Goal: Task Accomplishment & Management: Use online tool/utility

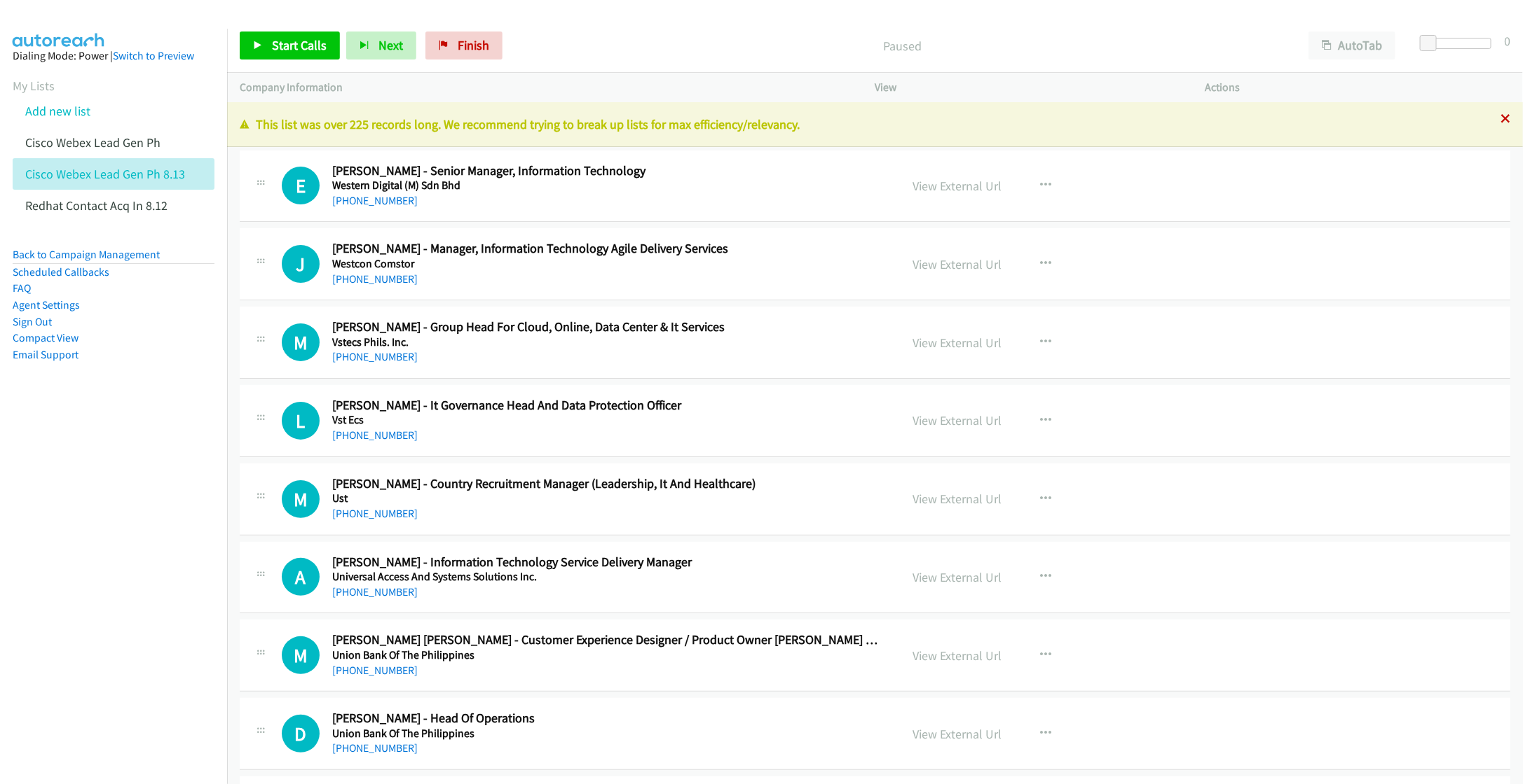
click at [1500, 117] on icon at bounding box center [1505, 120] width 10 height 10
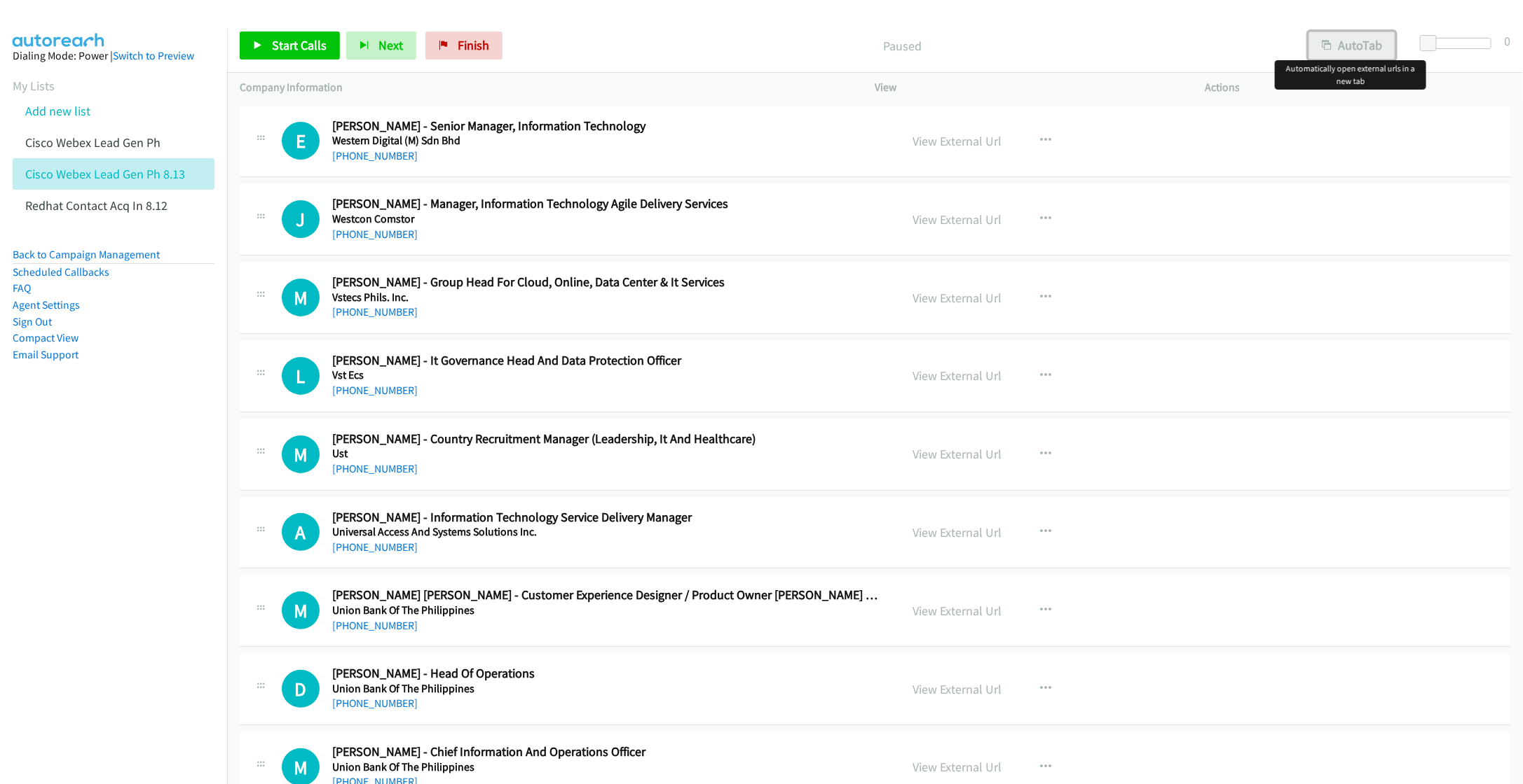
click at [1360, 47] on button "AutoTab" at bounding box center [1352, 45] width 87 height 28
click at [278, 46] on span "Start Calls" at bounding box center [299, 45] width 55 height 16
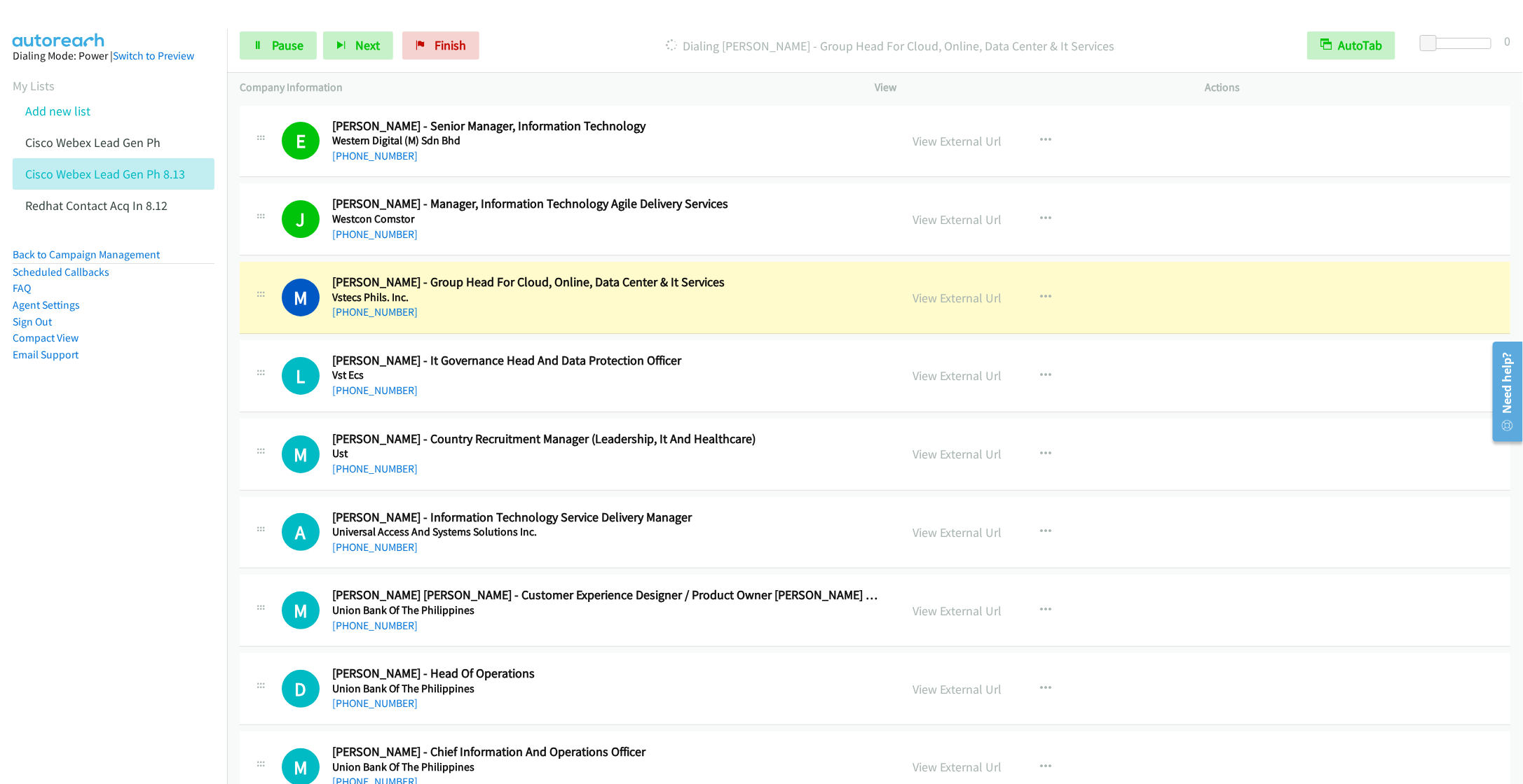
scroll to position [105, 0]
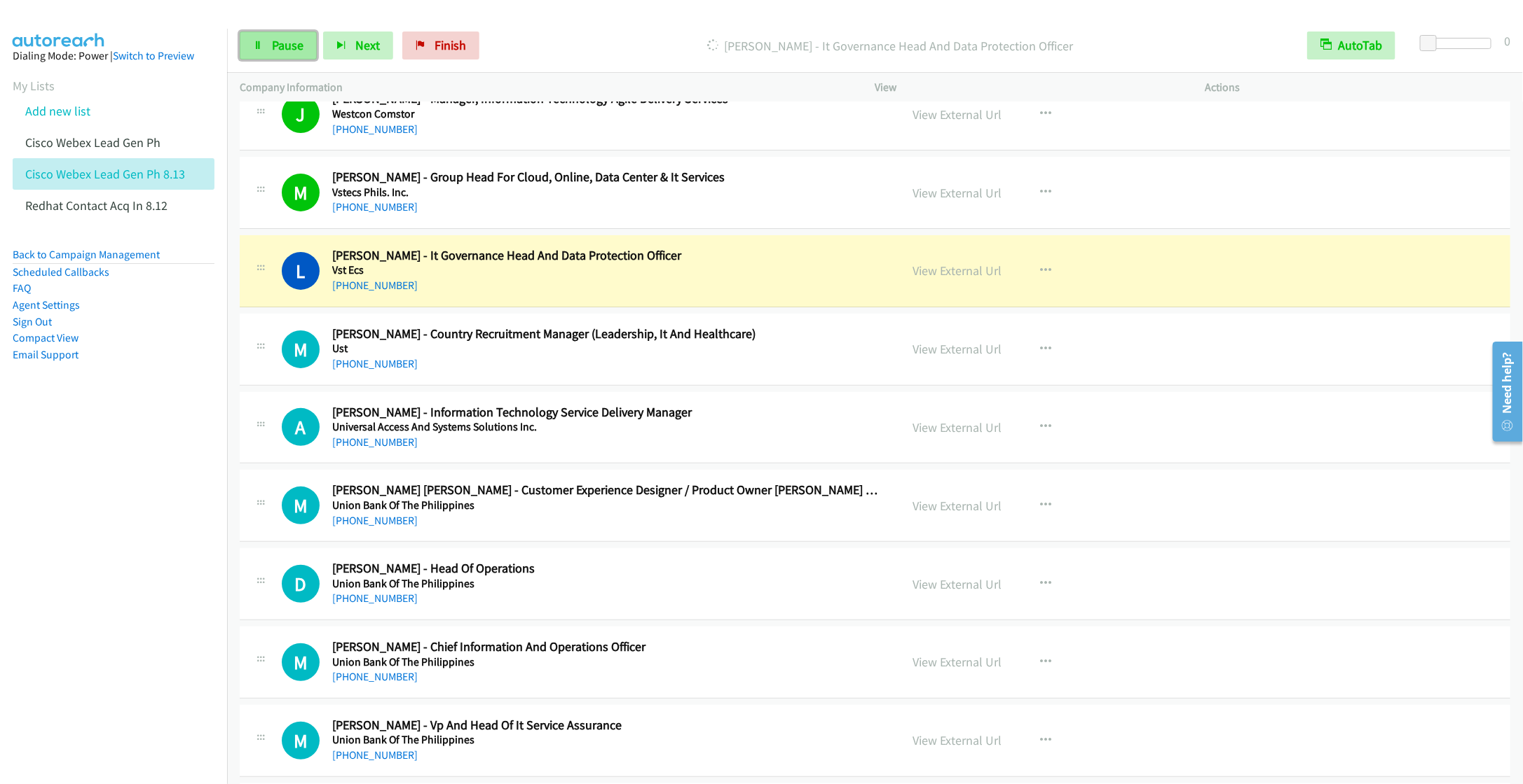
click at [259, 46] on icon at bounding box center [258, 47] width 10 height 10
click at [1043, 347] on button "button" at bounding box center [1046, 349] width 37 height 28
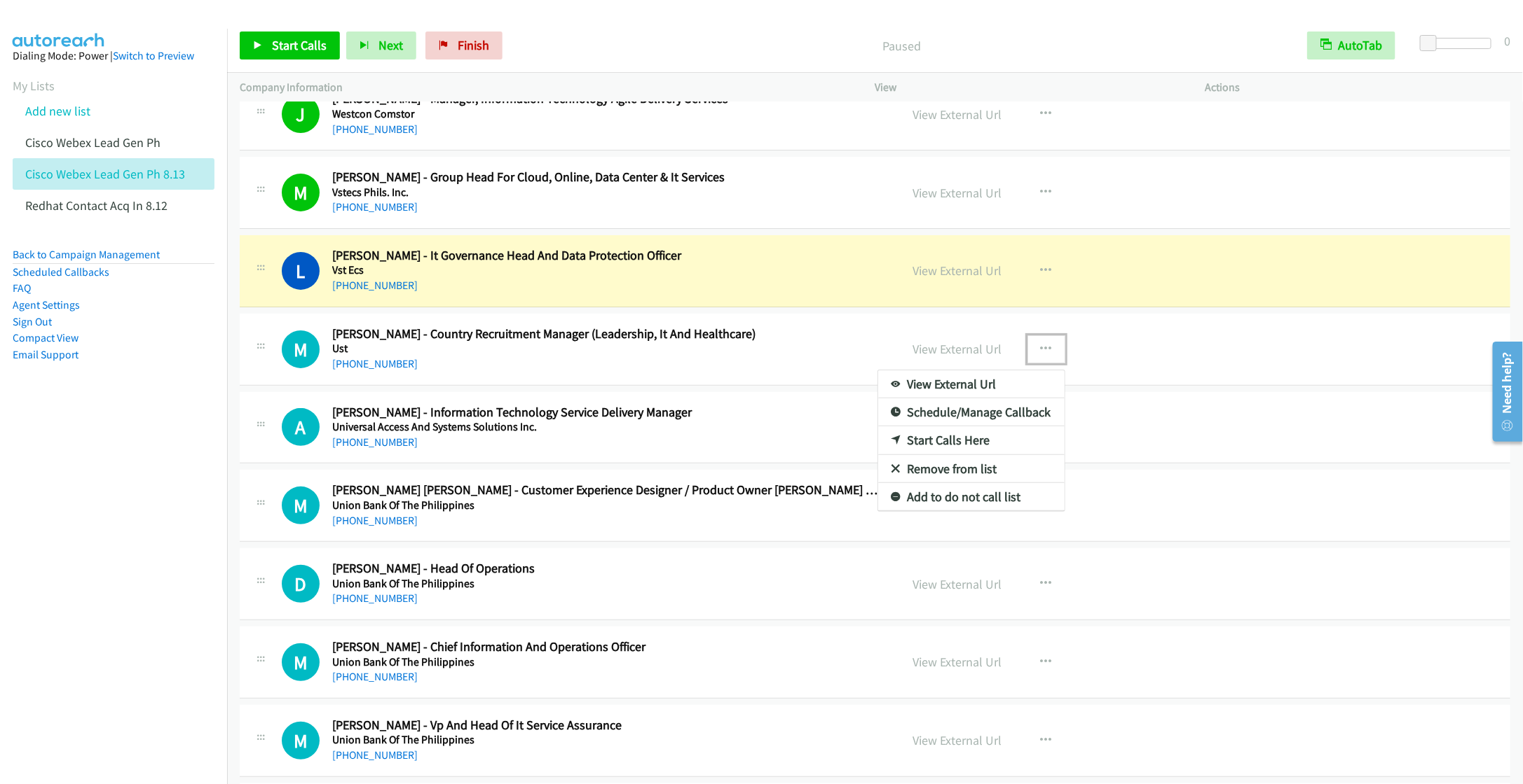
click at [934, 471] on link "Remove from list" at bounding box center [971, 469] width 187 height 28
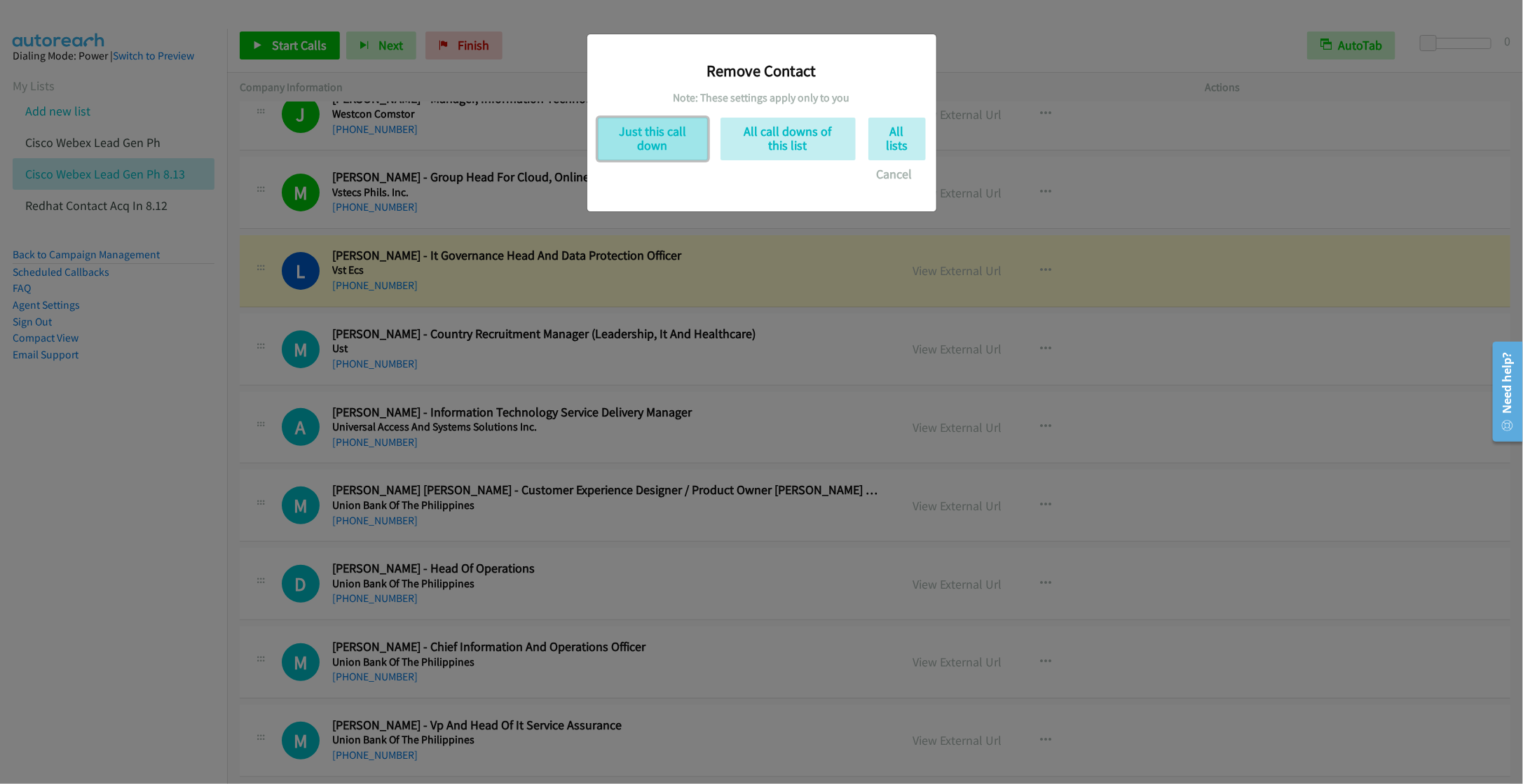
click at [641, 150] on button "Just this call down" at bounding box center [652, 139] width 110 height 43
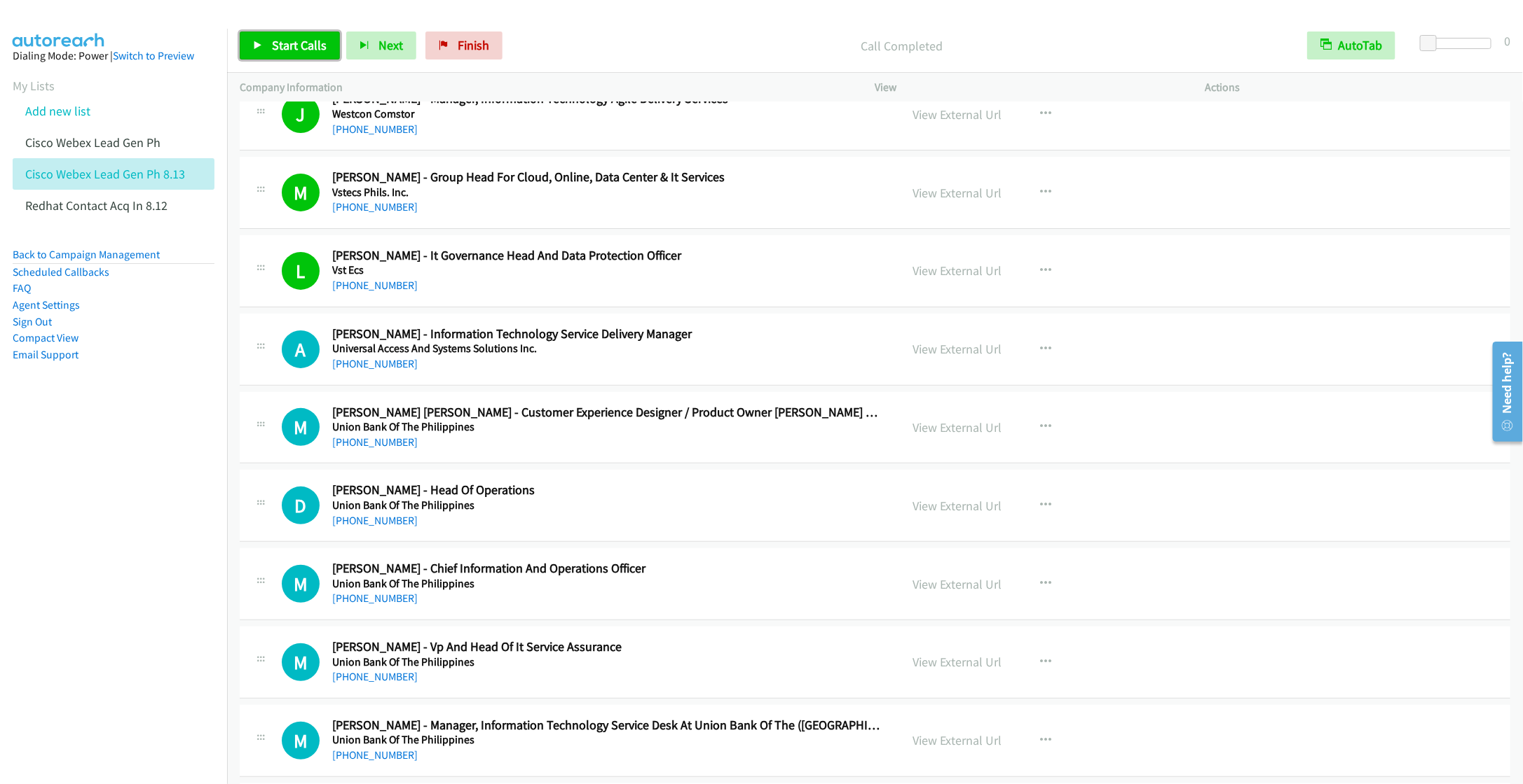
click at [276, 45] on span "Start Calls" at bounding box center [299, 45] width 55 height 16
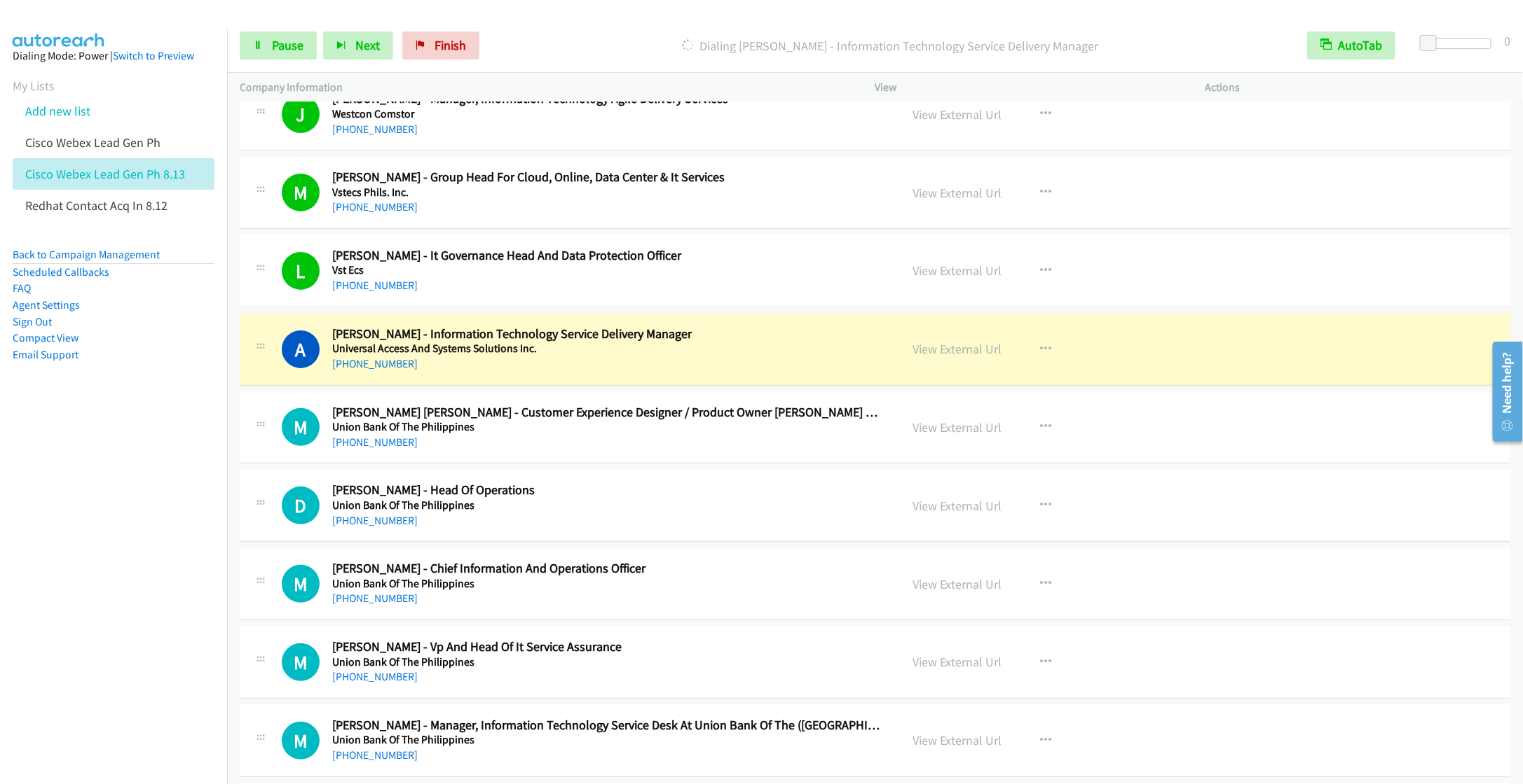
click at [121, 584] on nav "Dialing Mode: Power | Switch to Preview My Lists Add new list Cisco Webex Lead …" at bounding box center [113, 421] width 227 height 784
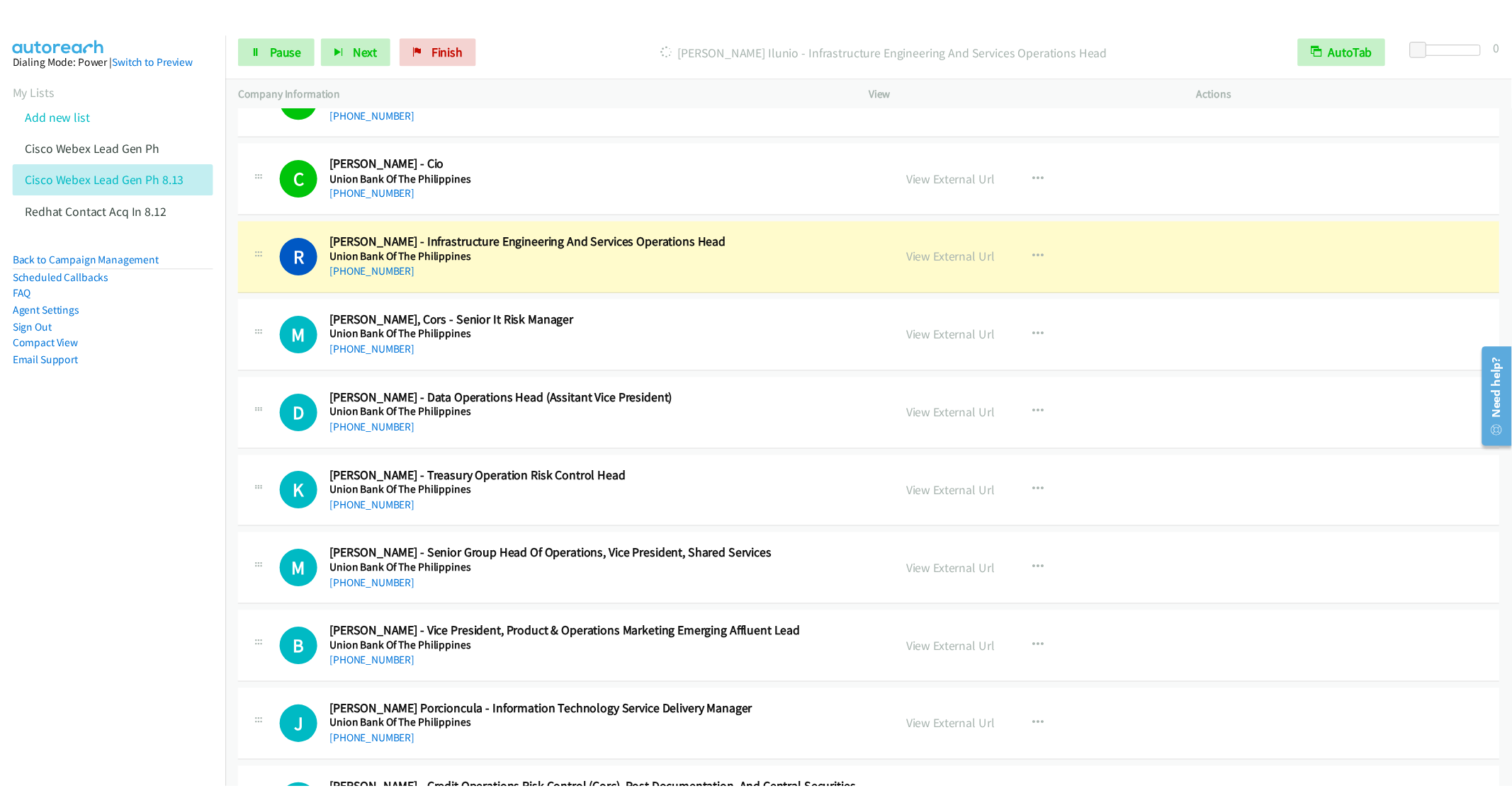
scroll to position [957, 0]
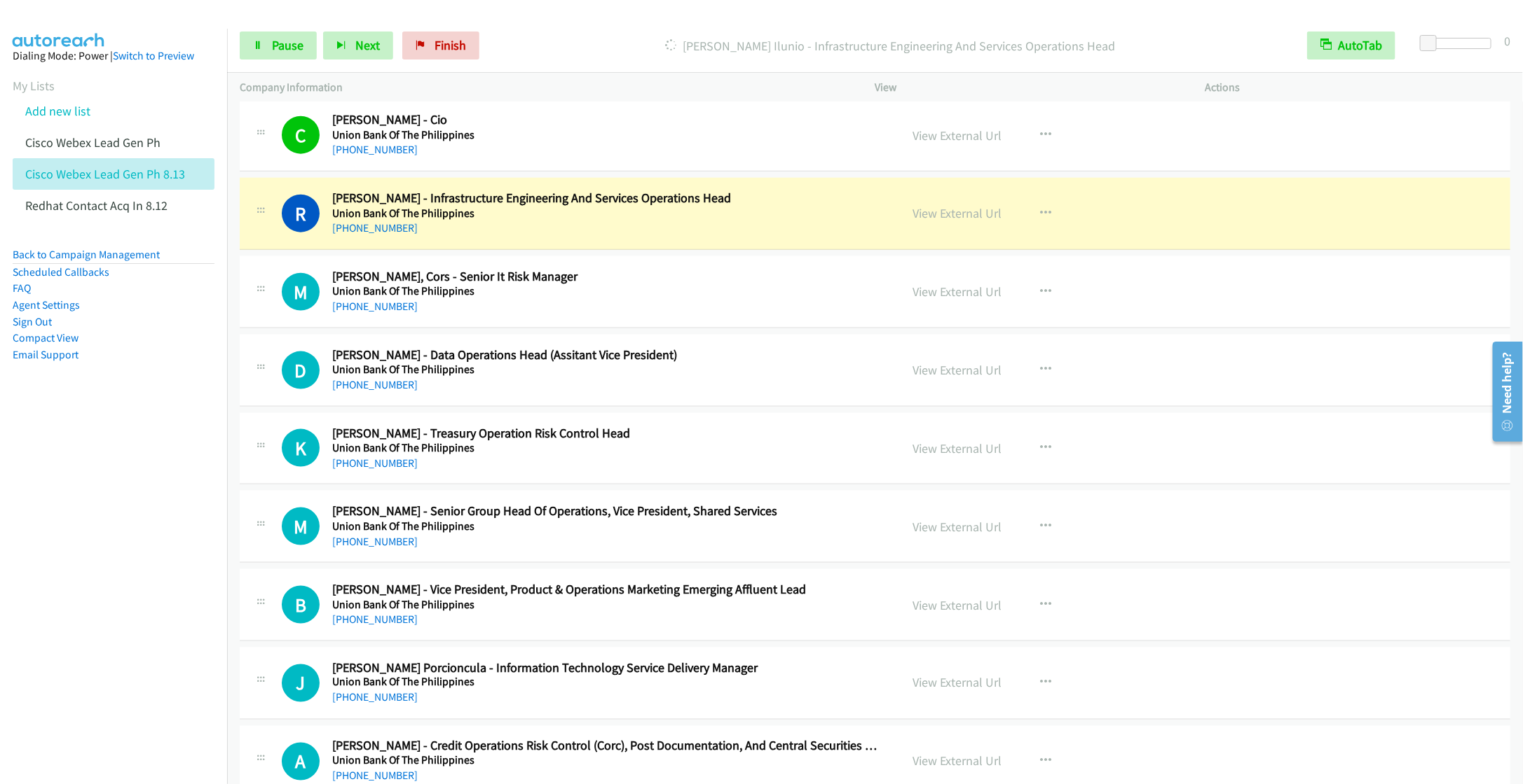
drag, startPoint x: 133, startPoint y: 508, endPoint x: 141, endPoint y: 501, distance: 10.6
click at [133, 508] on nav "Dialing Mode: Power | Switch to Preview My Lists Add new list Cisco Webex Lead …" at bounding box center [113, 421] width 227 height 784
click at [1041, 297] on icon "button" at bounding box center [1046, 291] width 11 height 11
click at [969, 423] on link "Remove from list" at bounding box center [971, 411] width 187 height 28
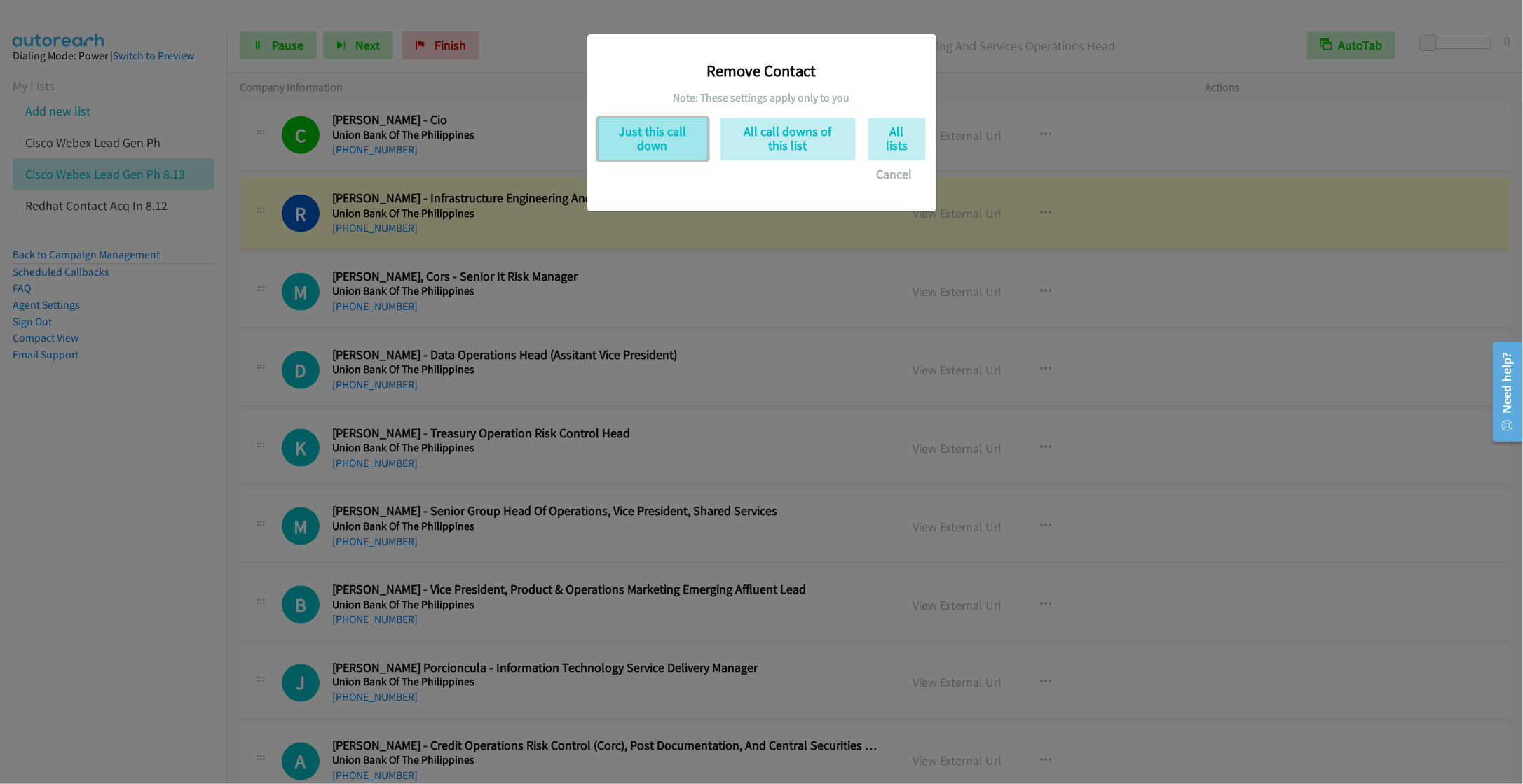
click at [661, 144] on button "Just this call down" at bounding box center [652, 139] width 110 height 43
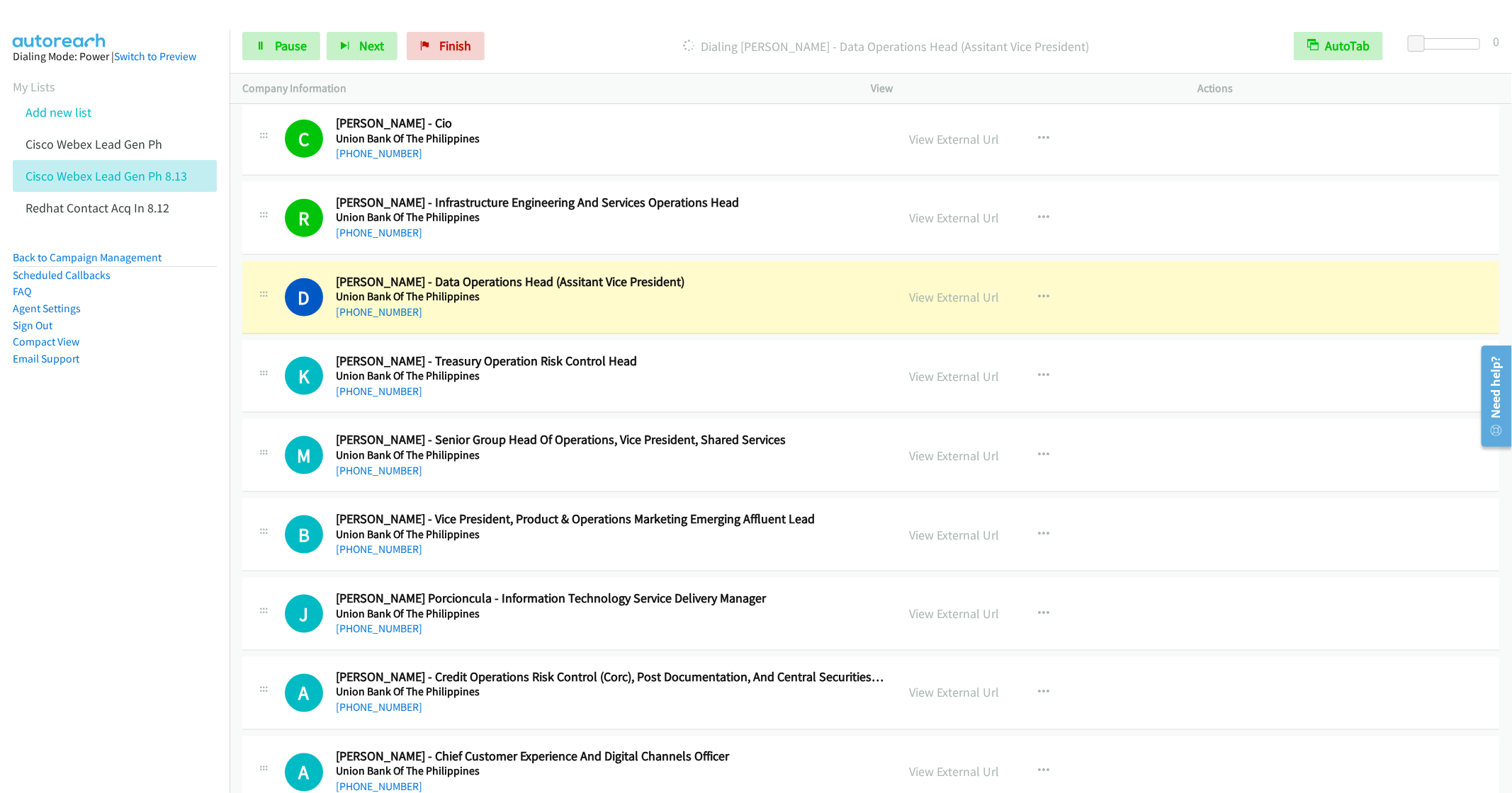
click at [150, 536] on nav "Dialing Mode: Power | Switch to Preview My Lists Add new list Cisco Webex Lead …" at bounding box center [115, 425] width 230 height 793
click at [1032, 370] on button "button" at bounding box center [1044, 375] width 38 height 28
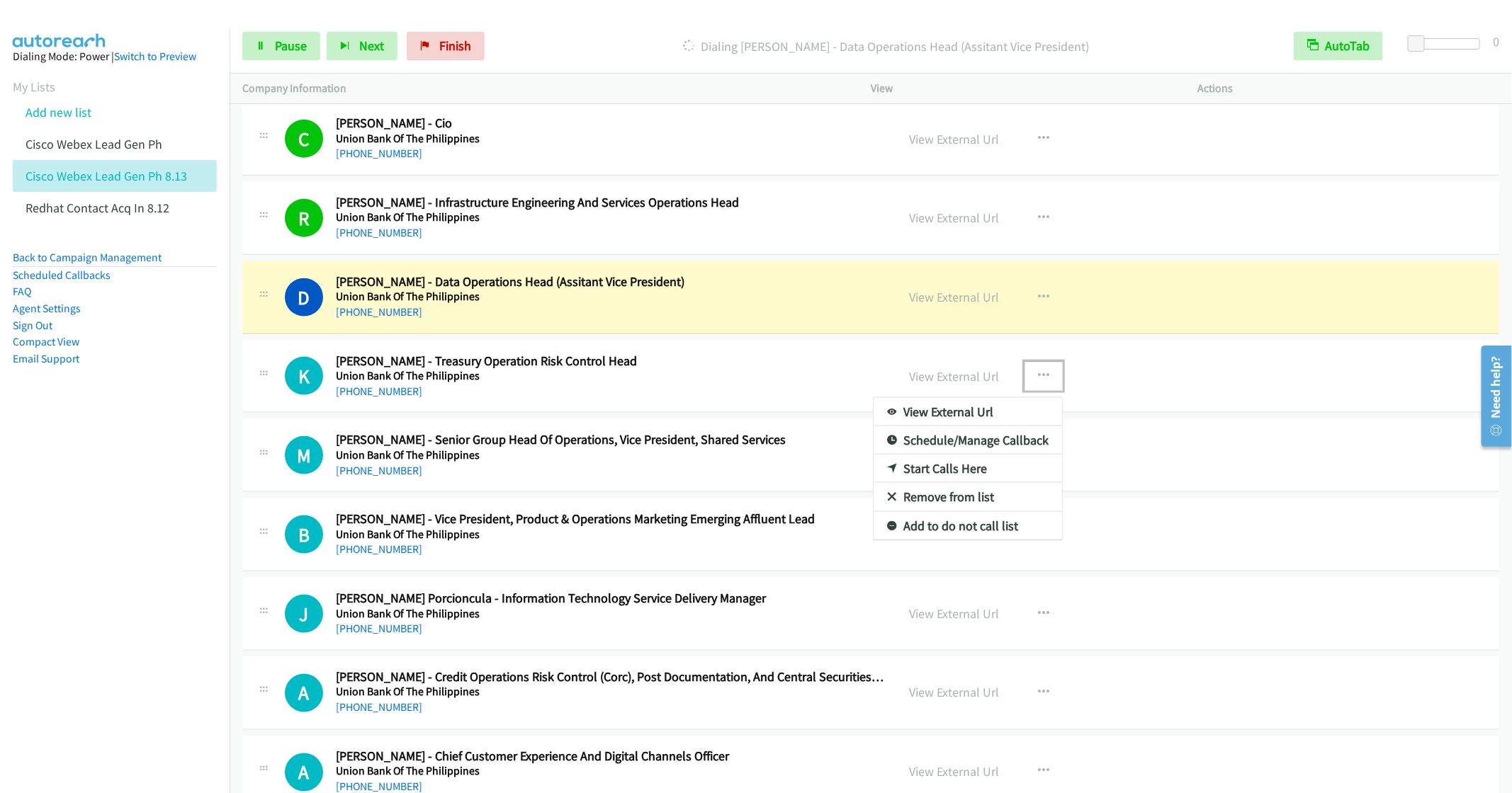
click at [954, 510] on link "Remove from list" at bounding box center [967, 497] width 189 height 28
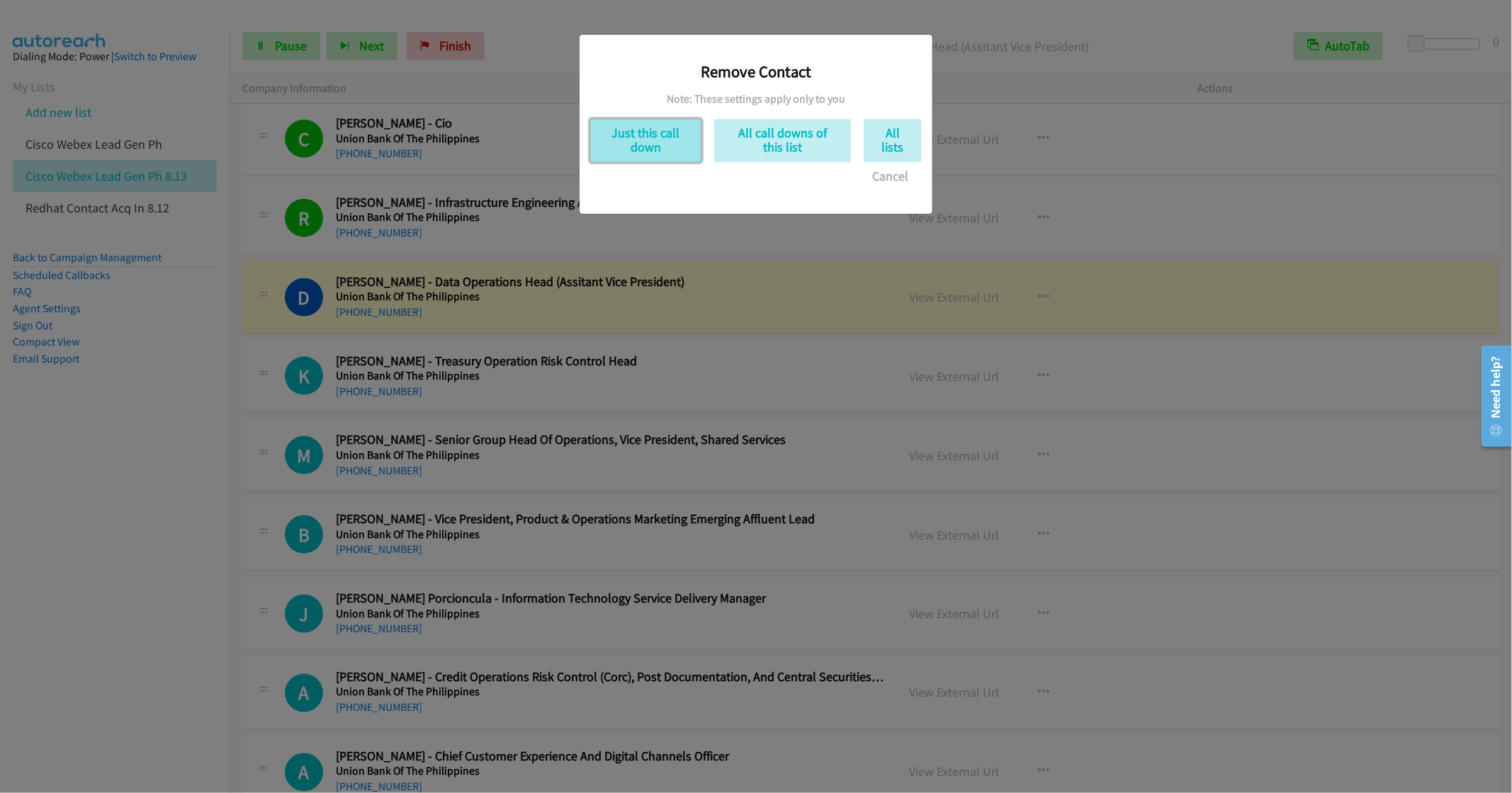
click at [659, 155] on button "Just this call down" at bounding box center [645, 140] width 111 height 43
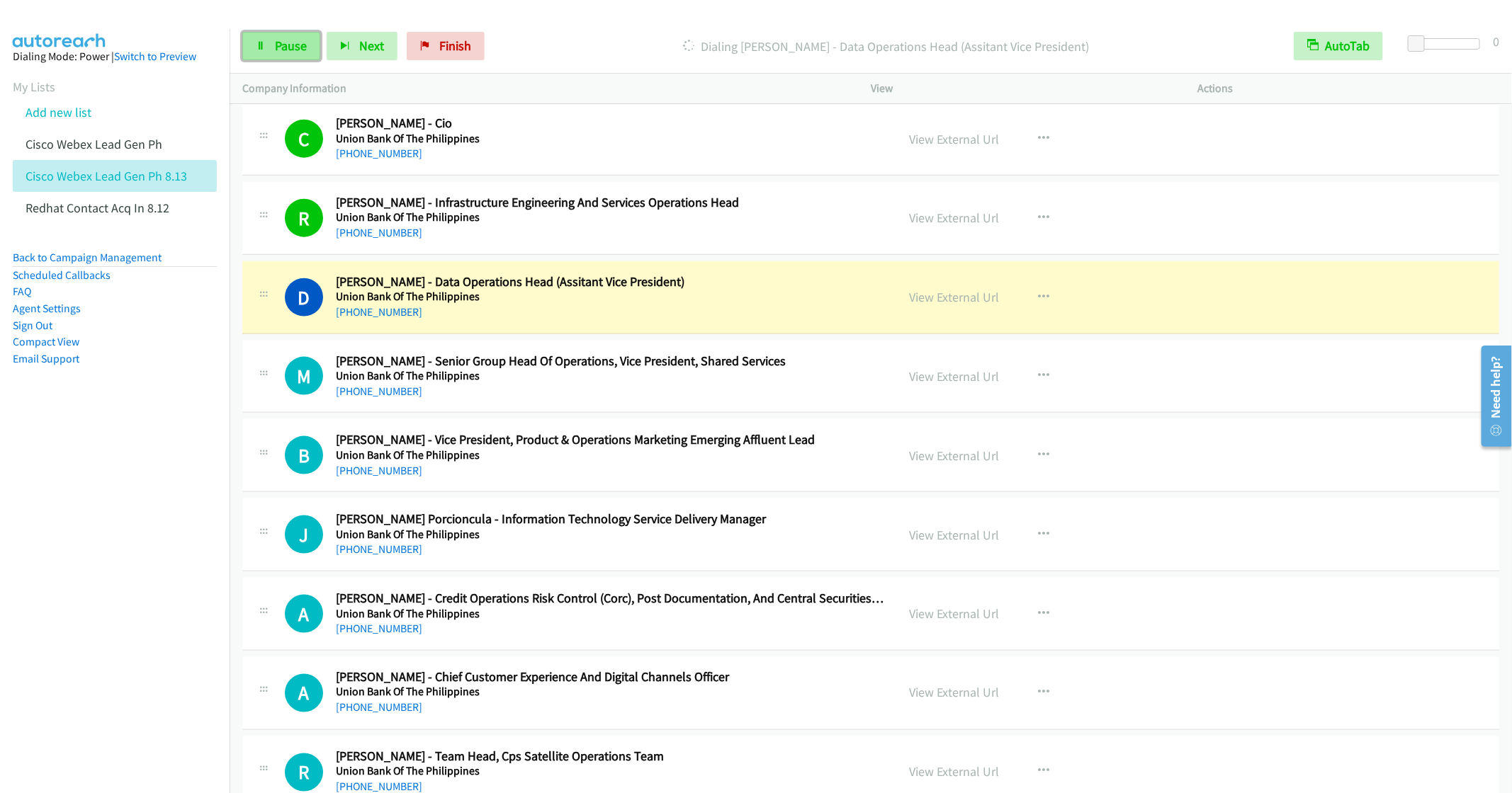
click at [281, 46] on span "Pause" at bounding box center [290, 46] width 32 height 16
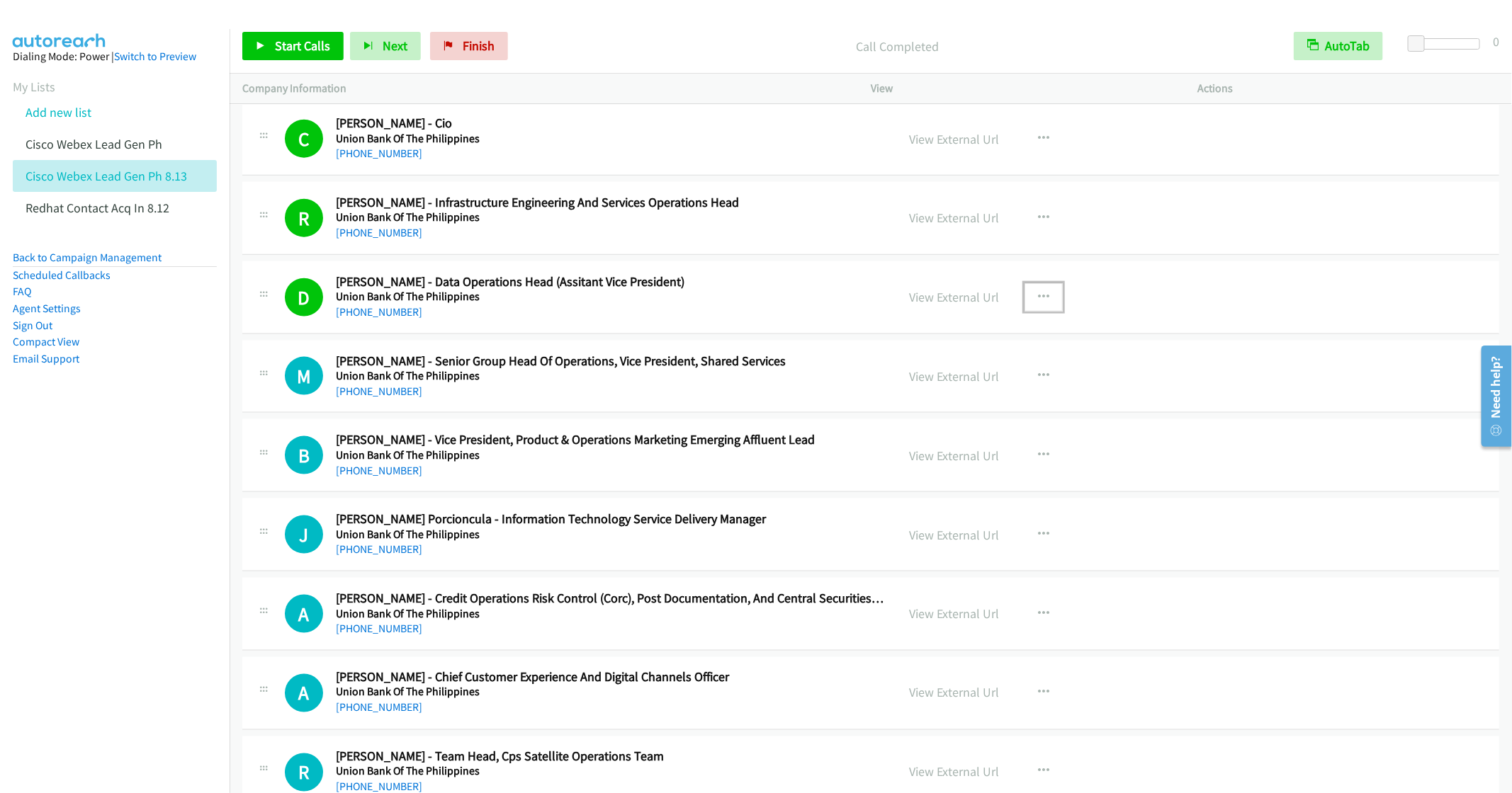
click at [1038, 300] on icon "button" at bounding box center [1043, 297] width 11 height 11
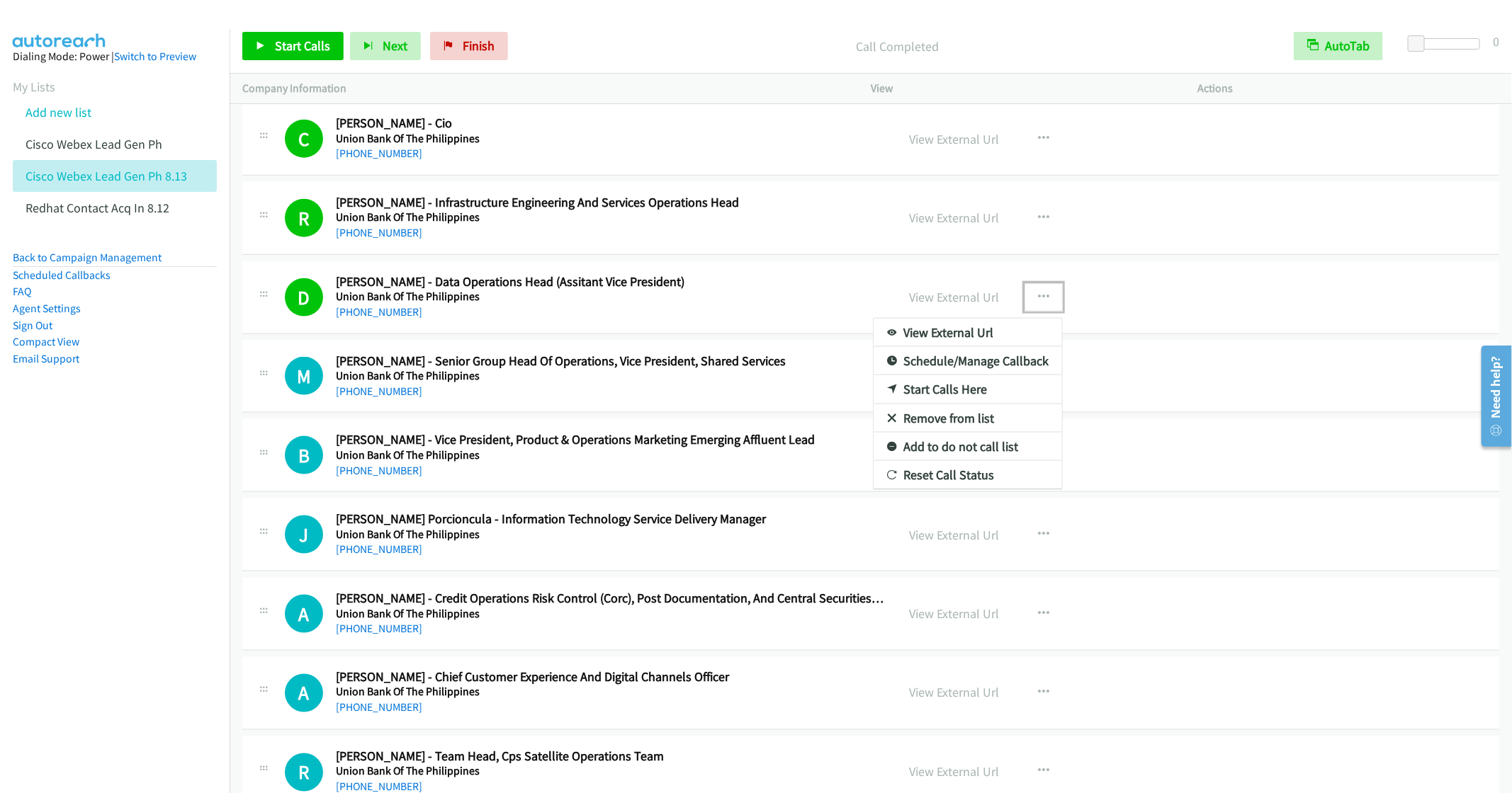
click at [929, 425] on link "Remove from list" at bounding box center [967, 418] width 189 height 28
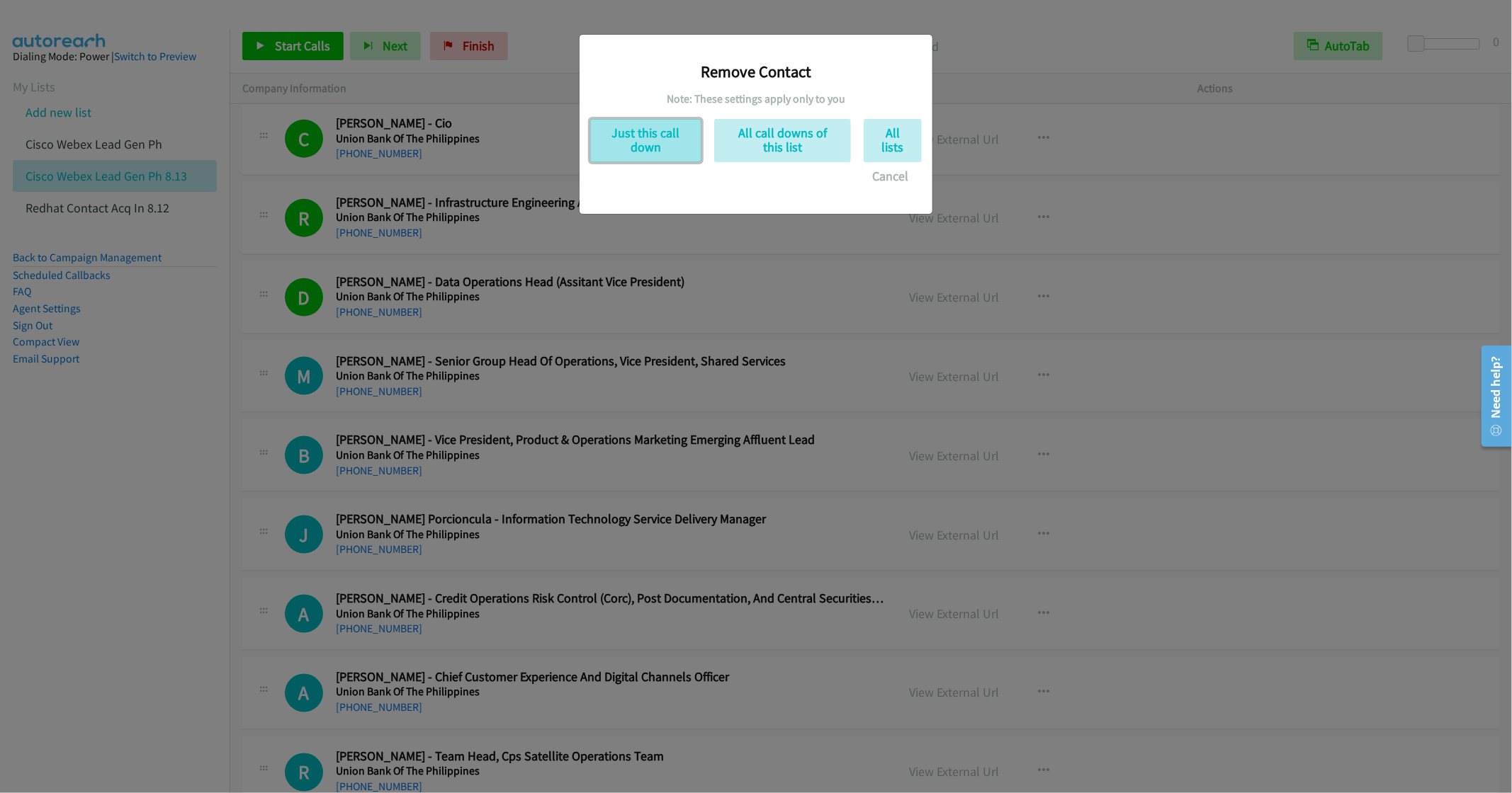
click at [646, 141] on button "Just this call down" at bounding box center [645, 140] width 111 height 43
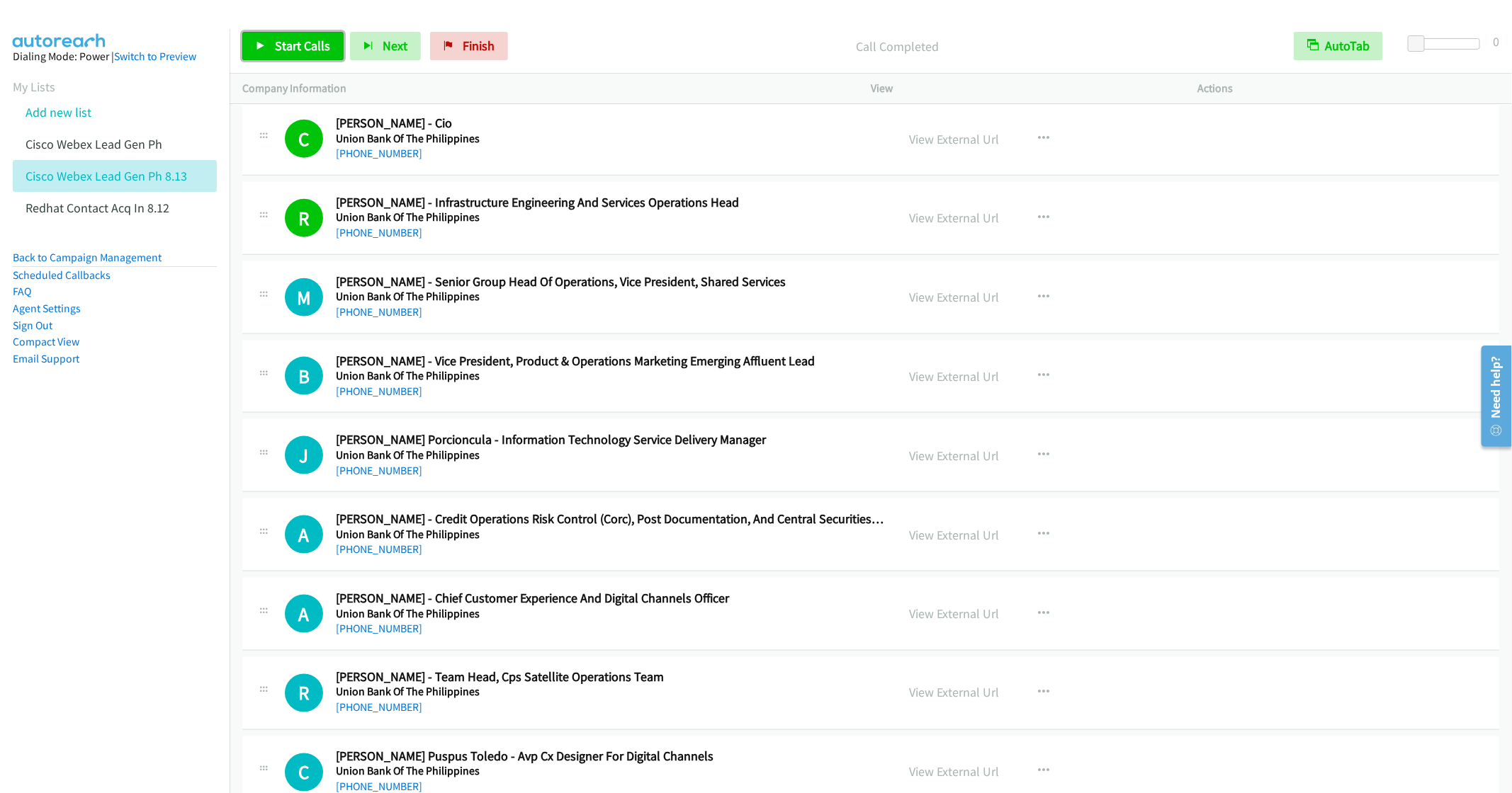
click at [283, 46] on span "Start Calls" at bounding box center [302, 46] width 55 height 16
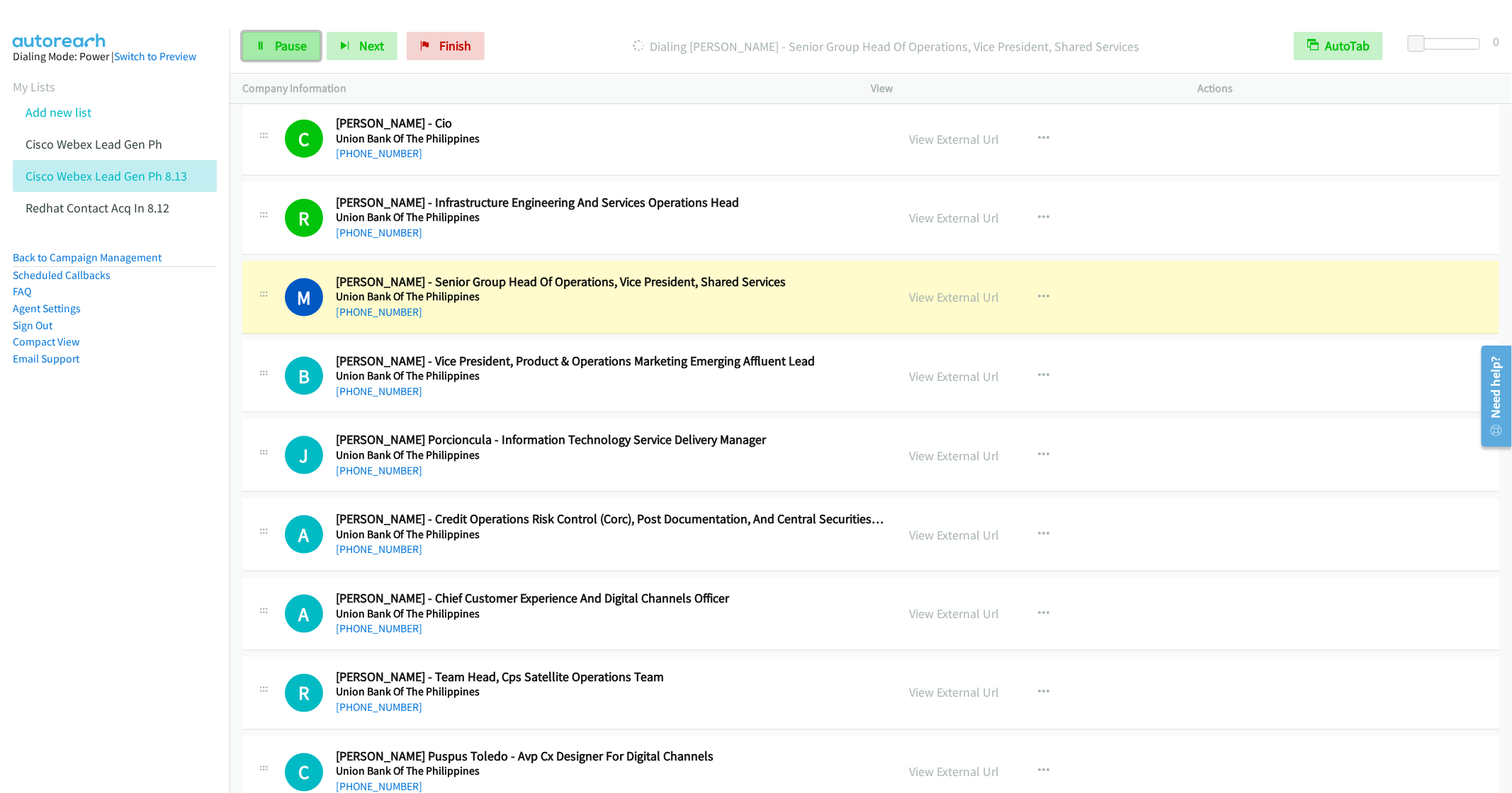
click at [279, 47] on span "Pause" at bounding box center [290, 46] width 32 height 16
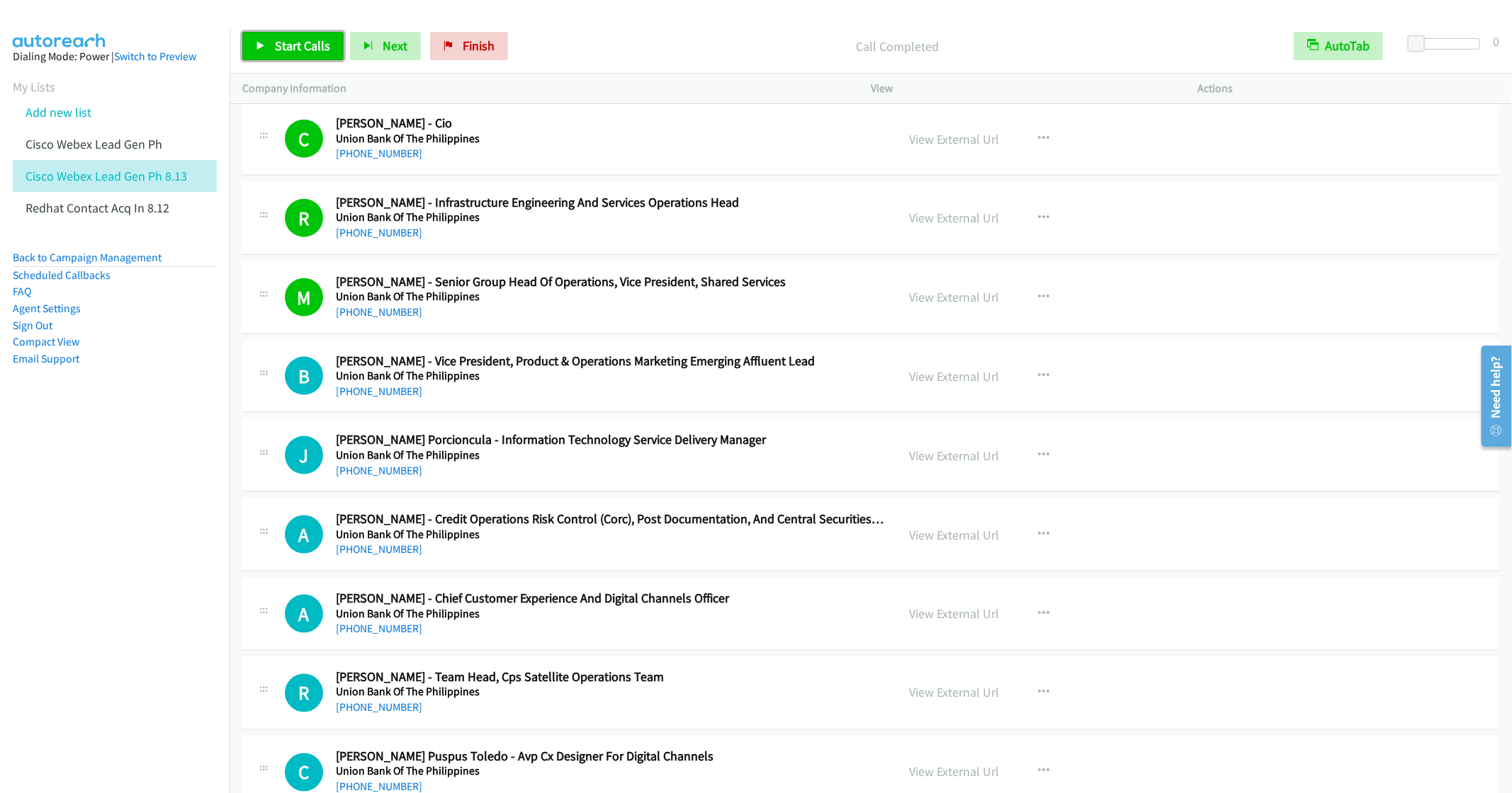
click at [285, 46] on span "Start Calls" at bounding box center [302, 46] width 55 height 16
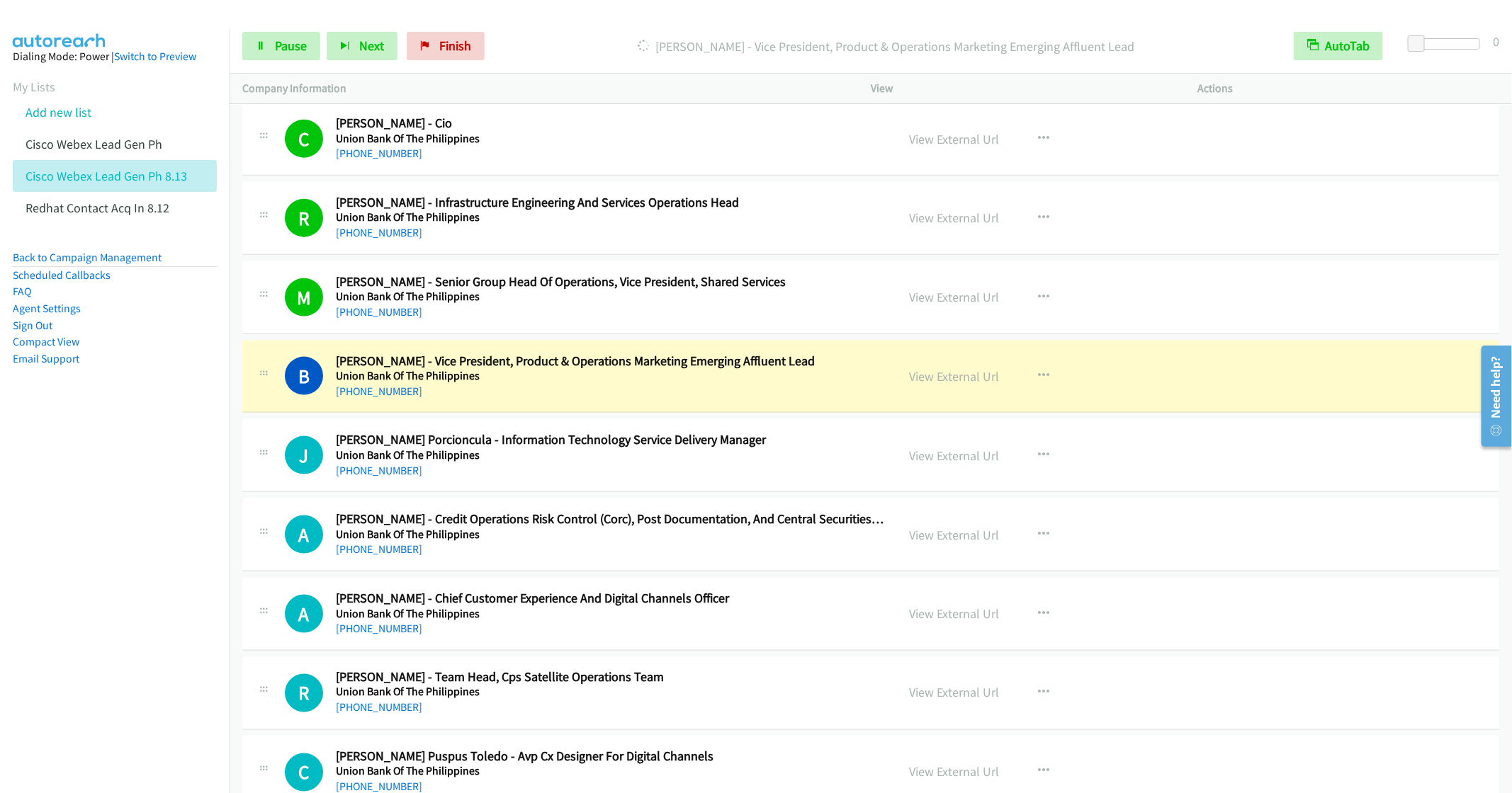
click at [515, 411] on div "B Callback Scheduled [PERSON_NAME] - Vice President, Product & Operations Marke…" at bounding box center [870, 377] width 1256 height 73
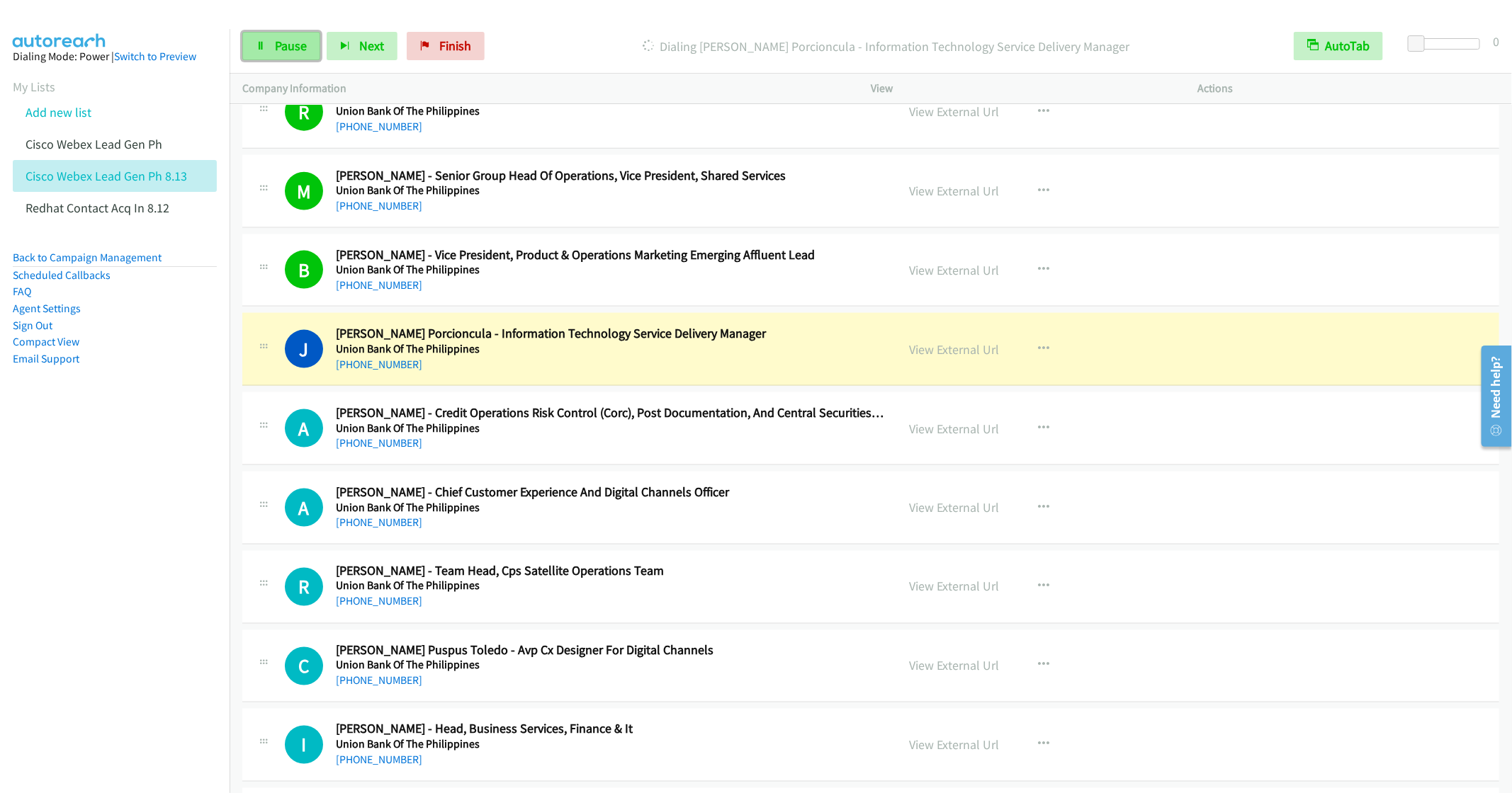
click at [278, 43] on span "Pause" at bounding box center [290, 46] width 32 height 16
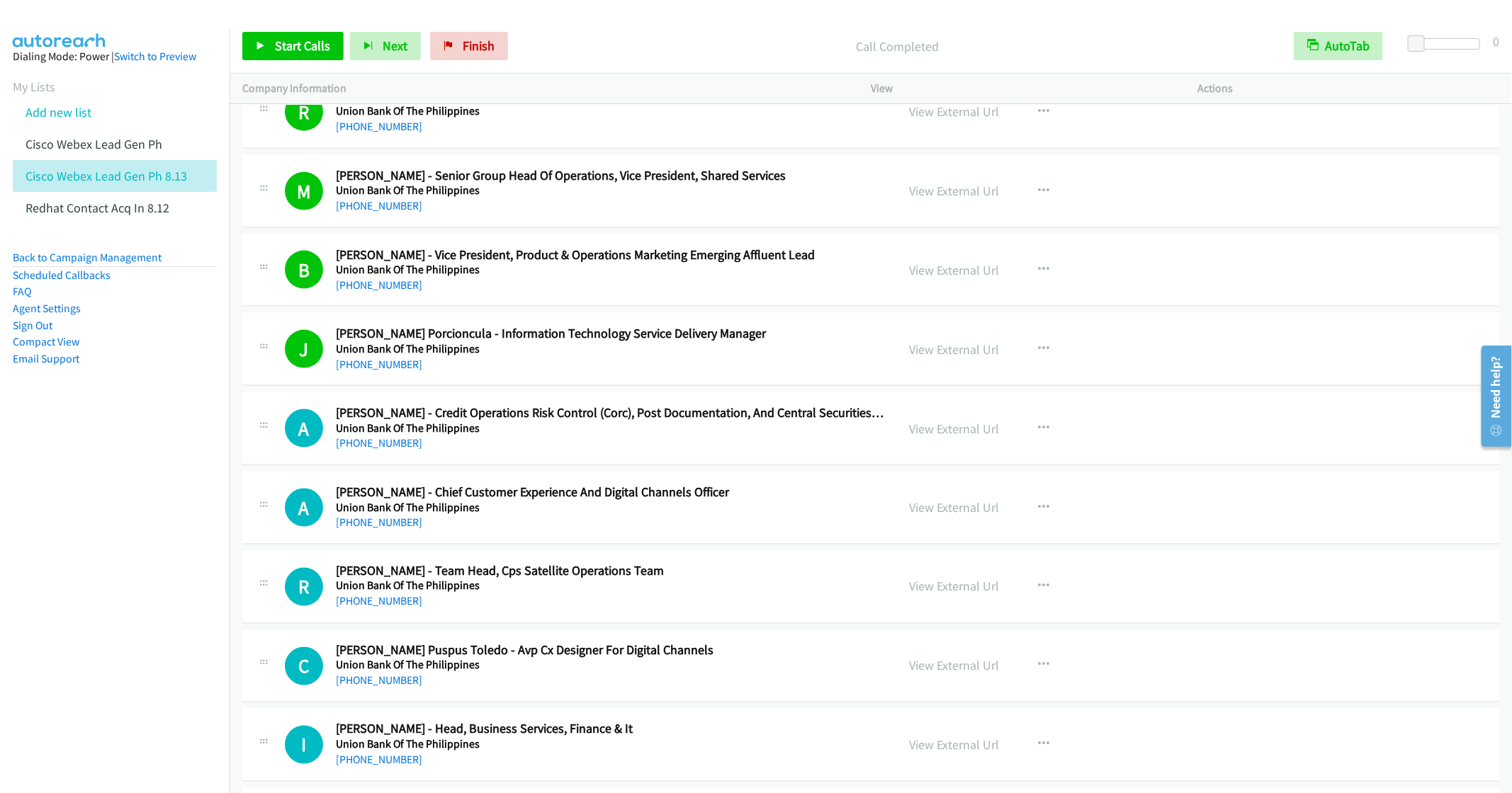
scroll to position [1168, 0]
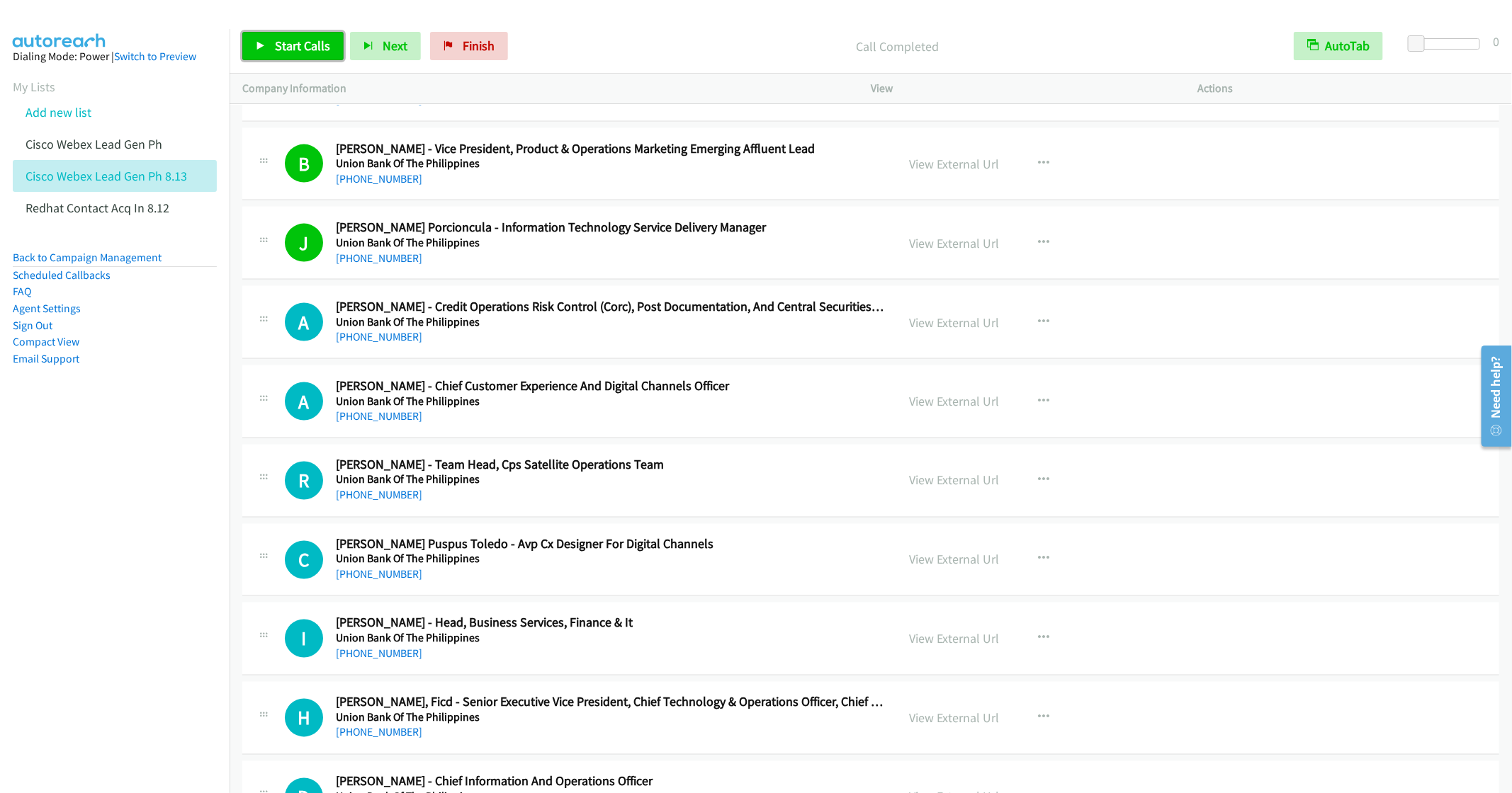
click at [286, 60] on link "Start Calls" at bounding box center [293, 46] width 102 height 28
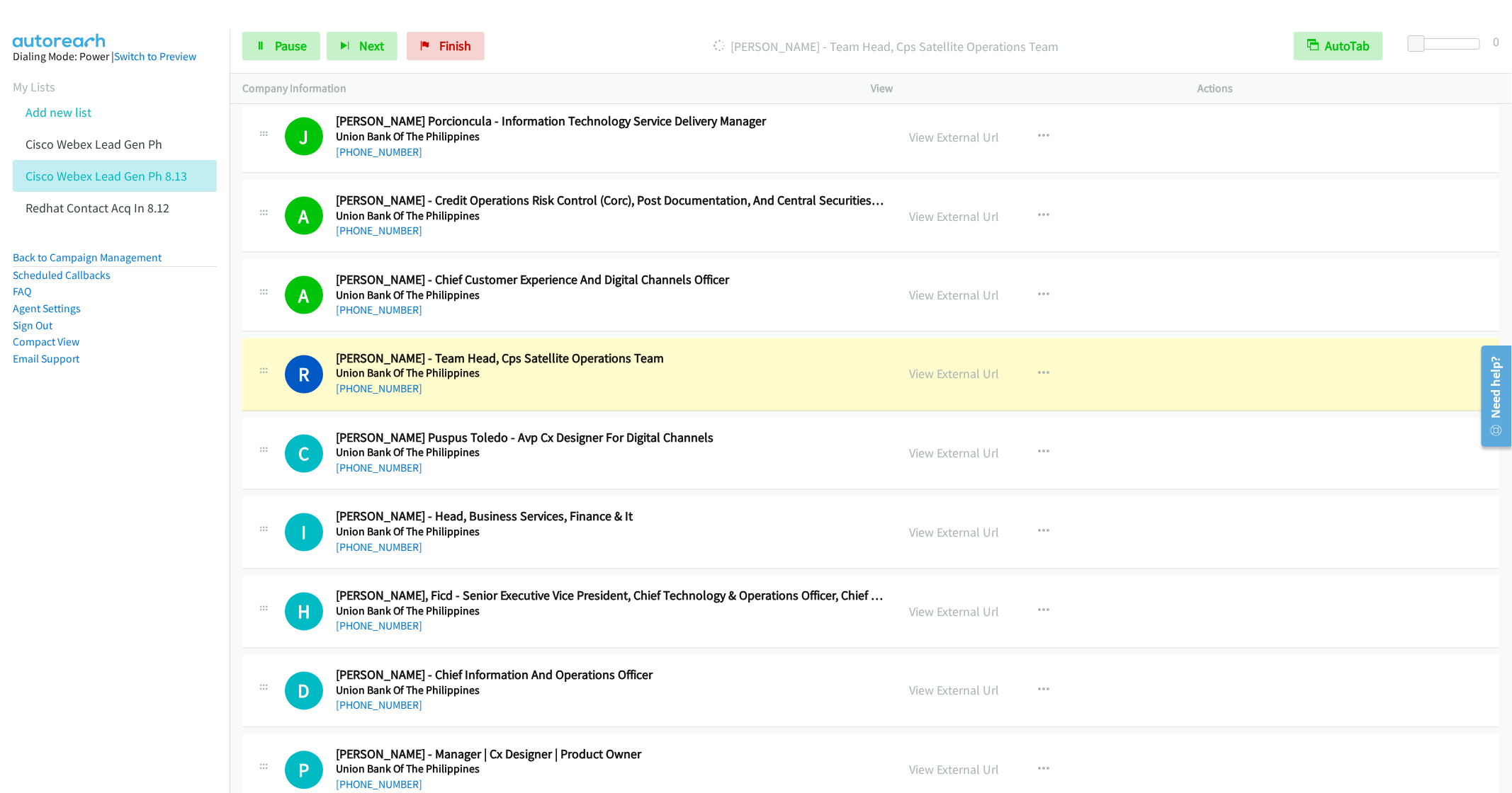
scroll to position [1381, 0]
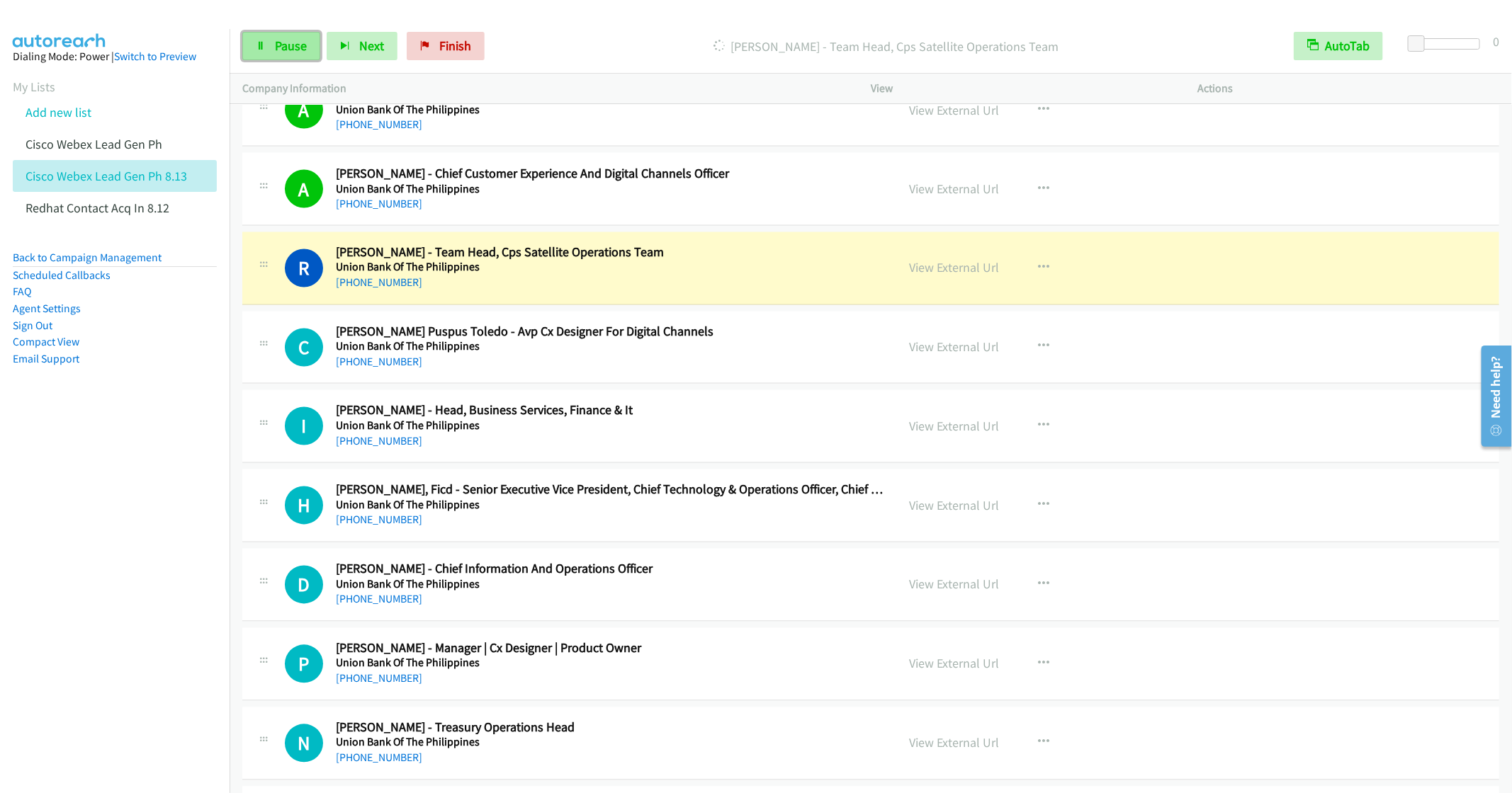
click at [275, 51] on span "Pause" at bounding box center [290, 46] width 32 height 16
click at [282, 52] on span "Pause" at bounding box center [290, 46] width 32 height 16
click at [283, 47] on span "Pause" at bounding box center [290, 46] width 32 height 16
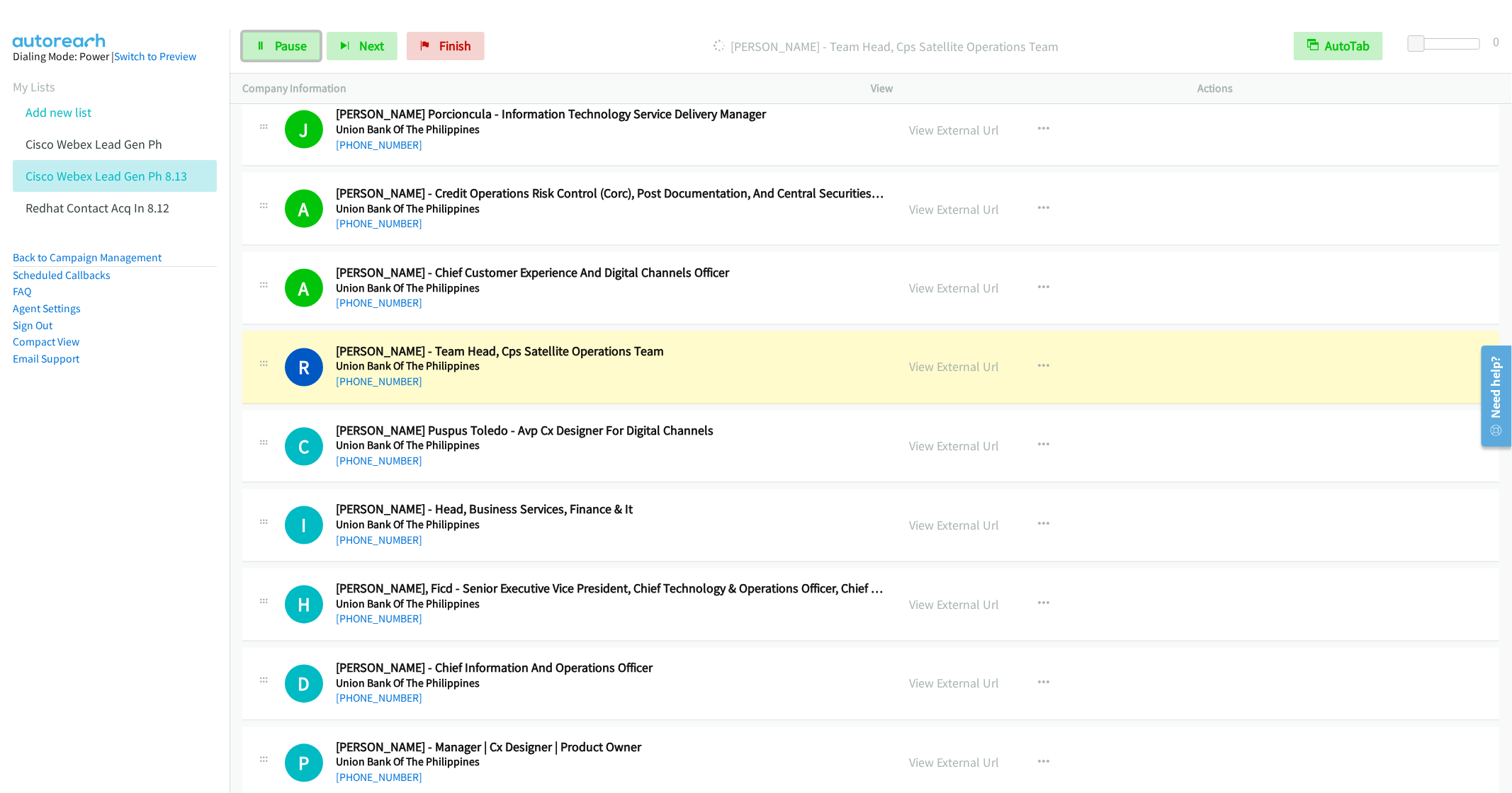
scroll to position [1275, 0]
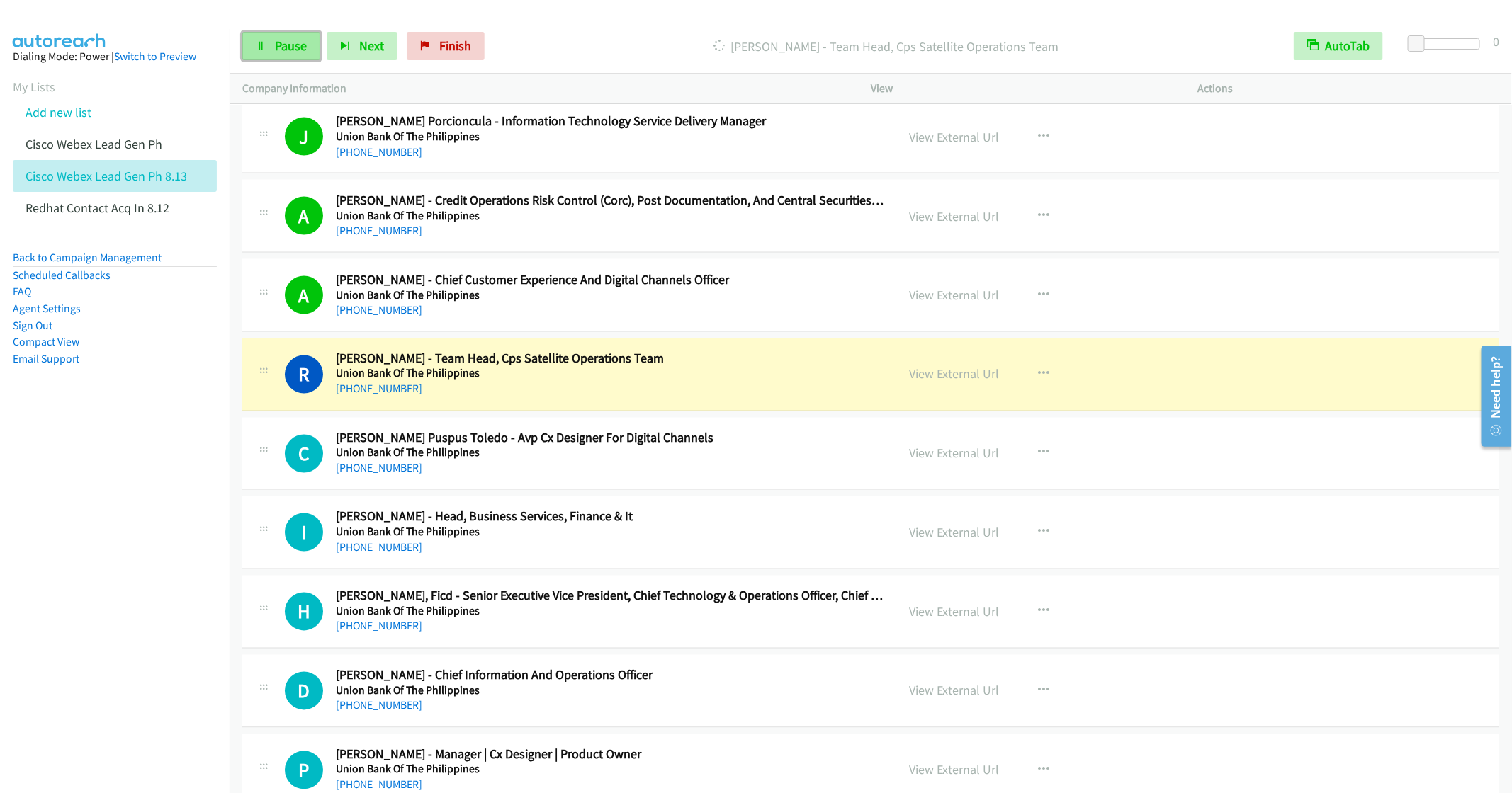
click at [270, 46] on link "Pause" at bounding box center [281, 46] width 77 height 28
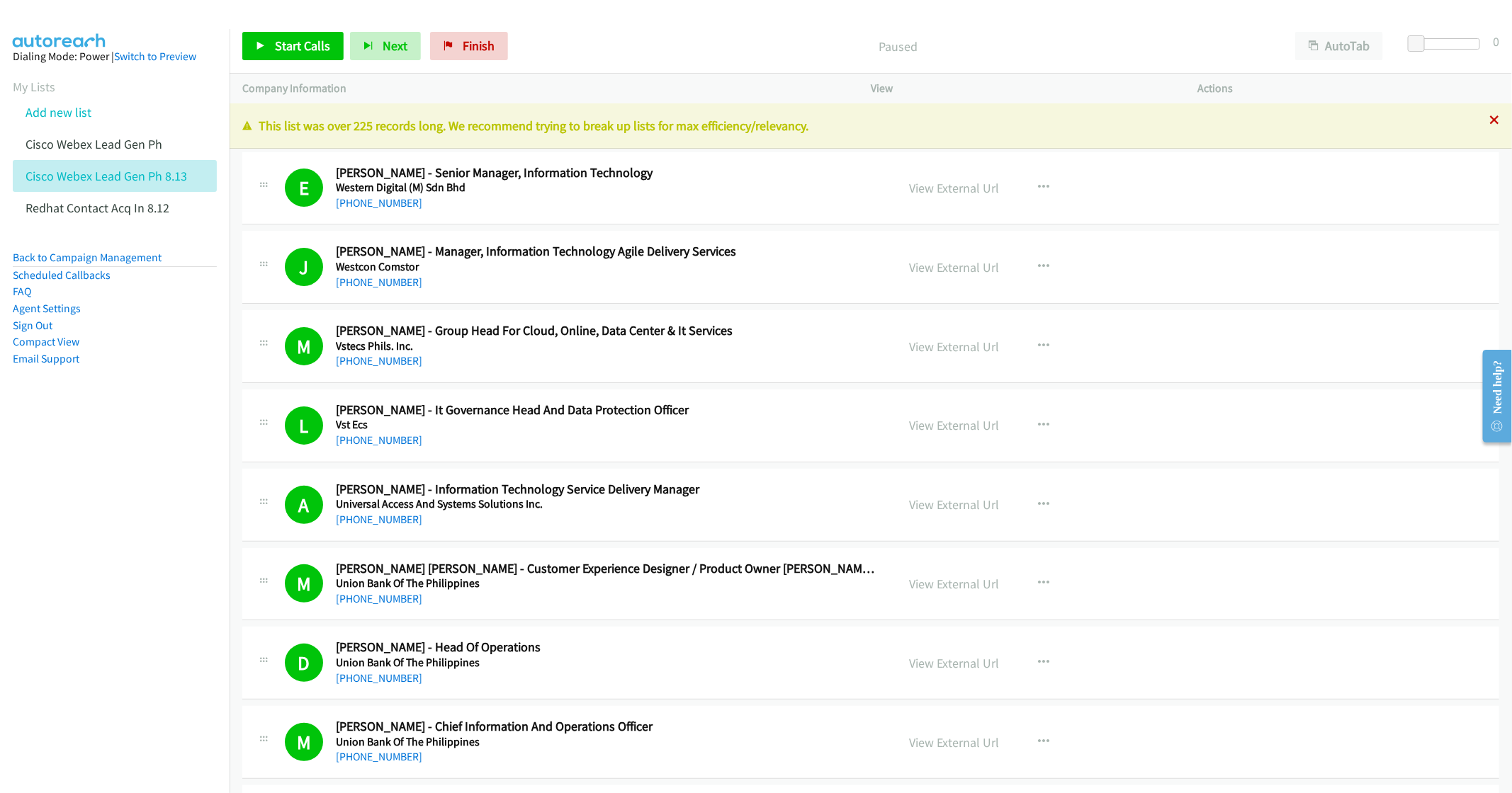
click at [1489, 119] on icon at bounding box center [1494, 121] width 10 height 10
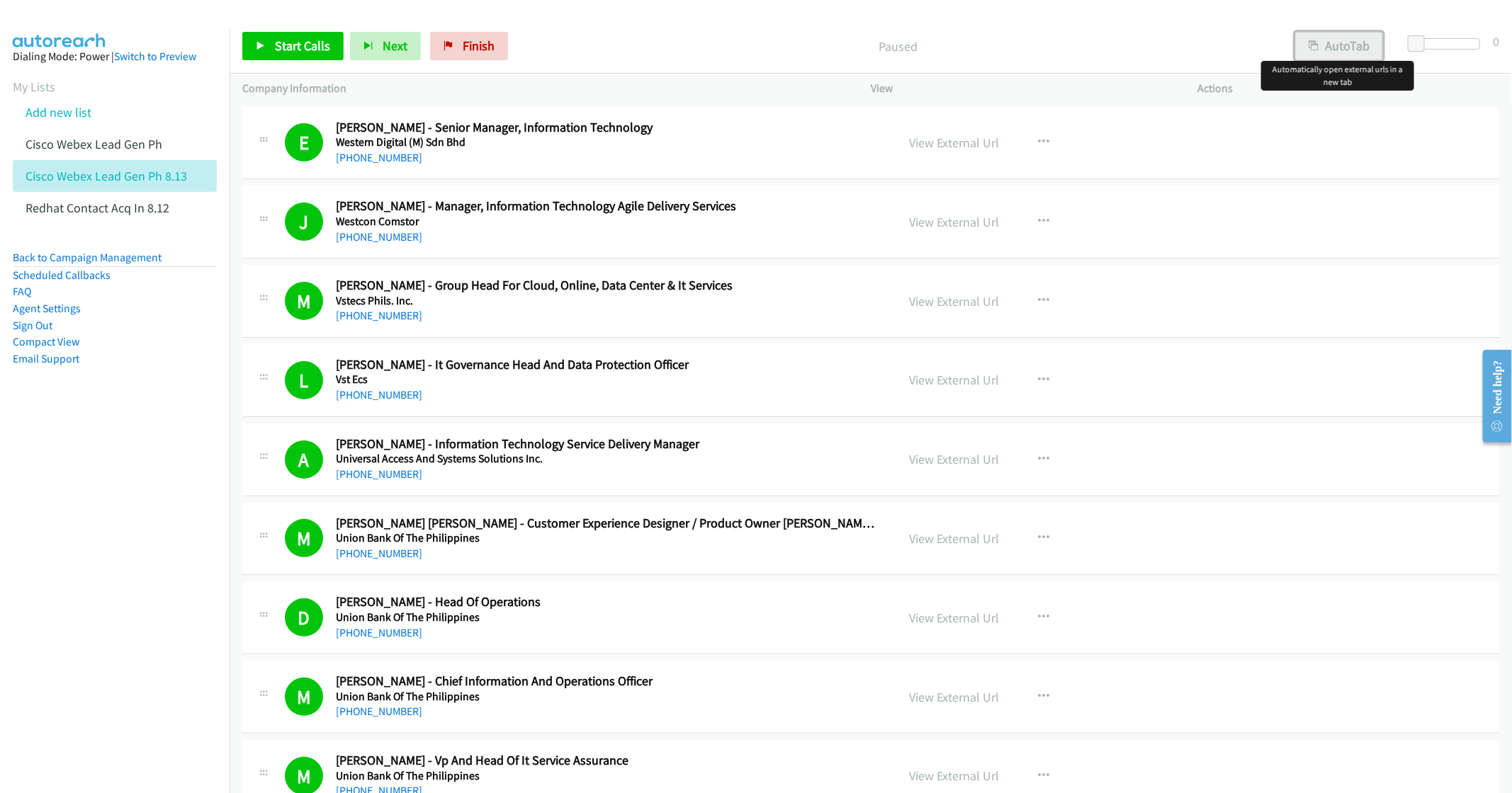
click at [1335, 51] on button "AutoTab" at bounding box center [1339, 46] width 88 height 28
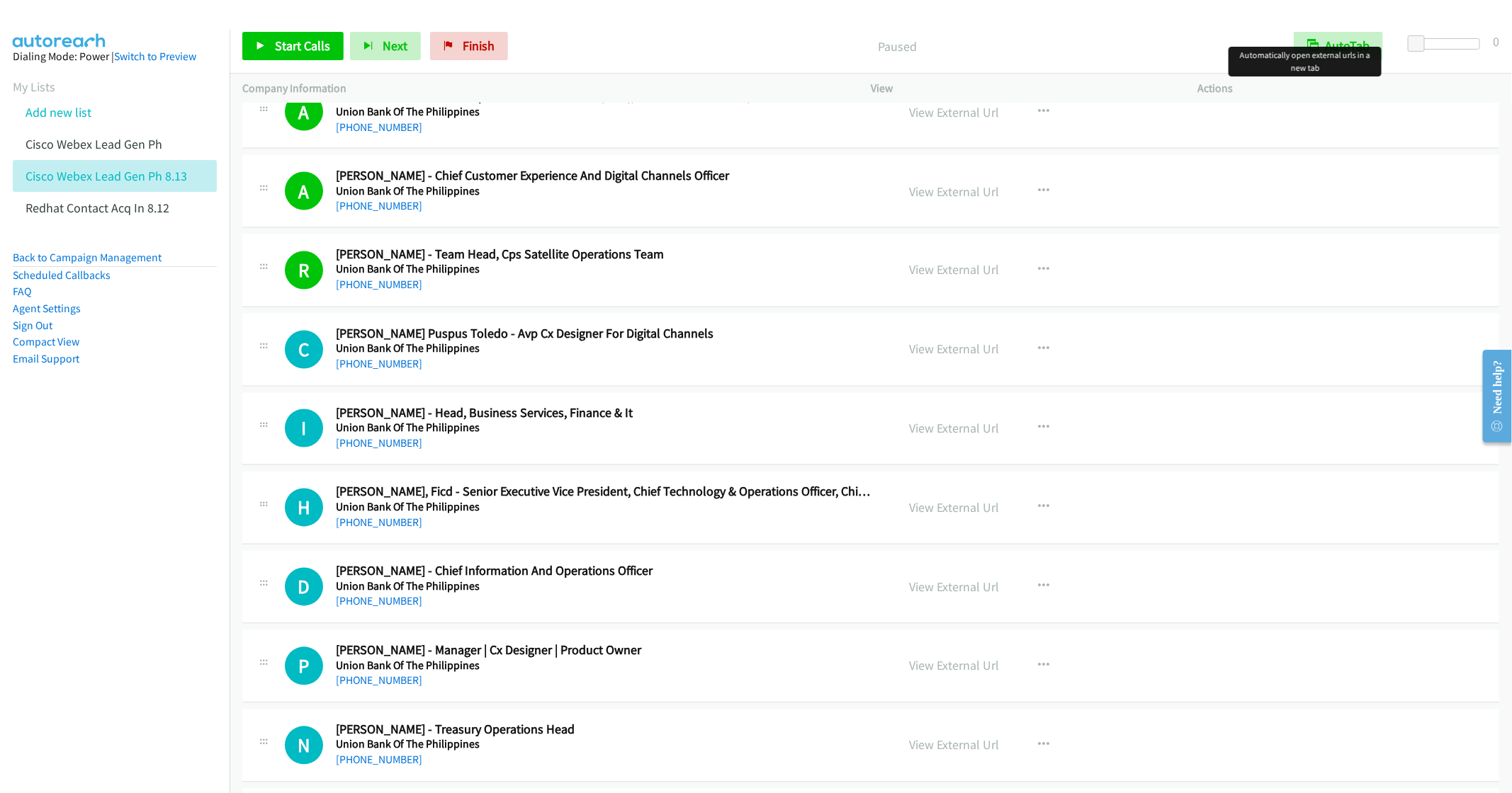
scroll to position [1381, 0]
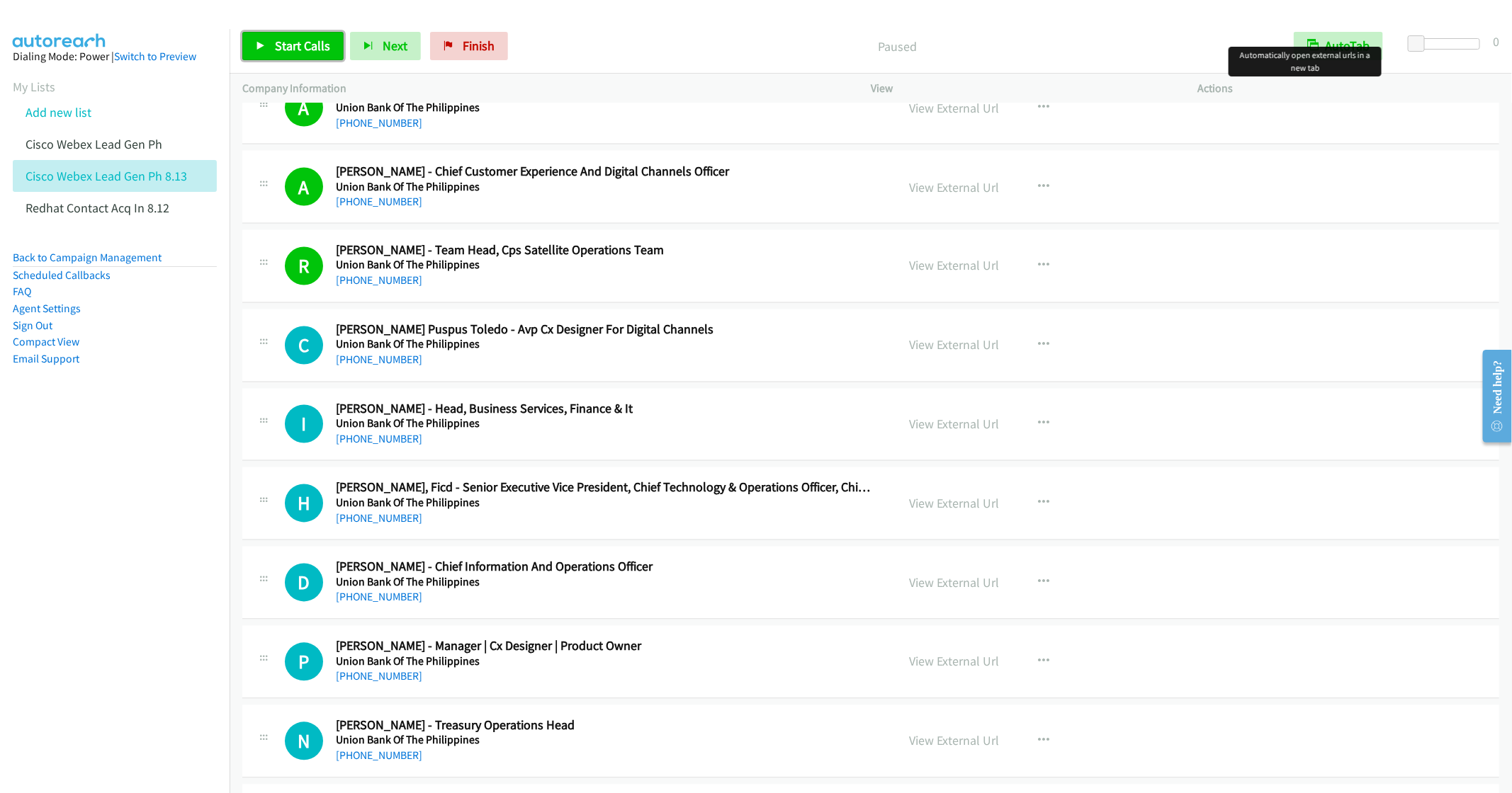
click at [288, 42] on span "Start Calls" at bounding box center [302, 46] width 55 height 16
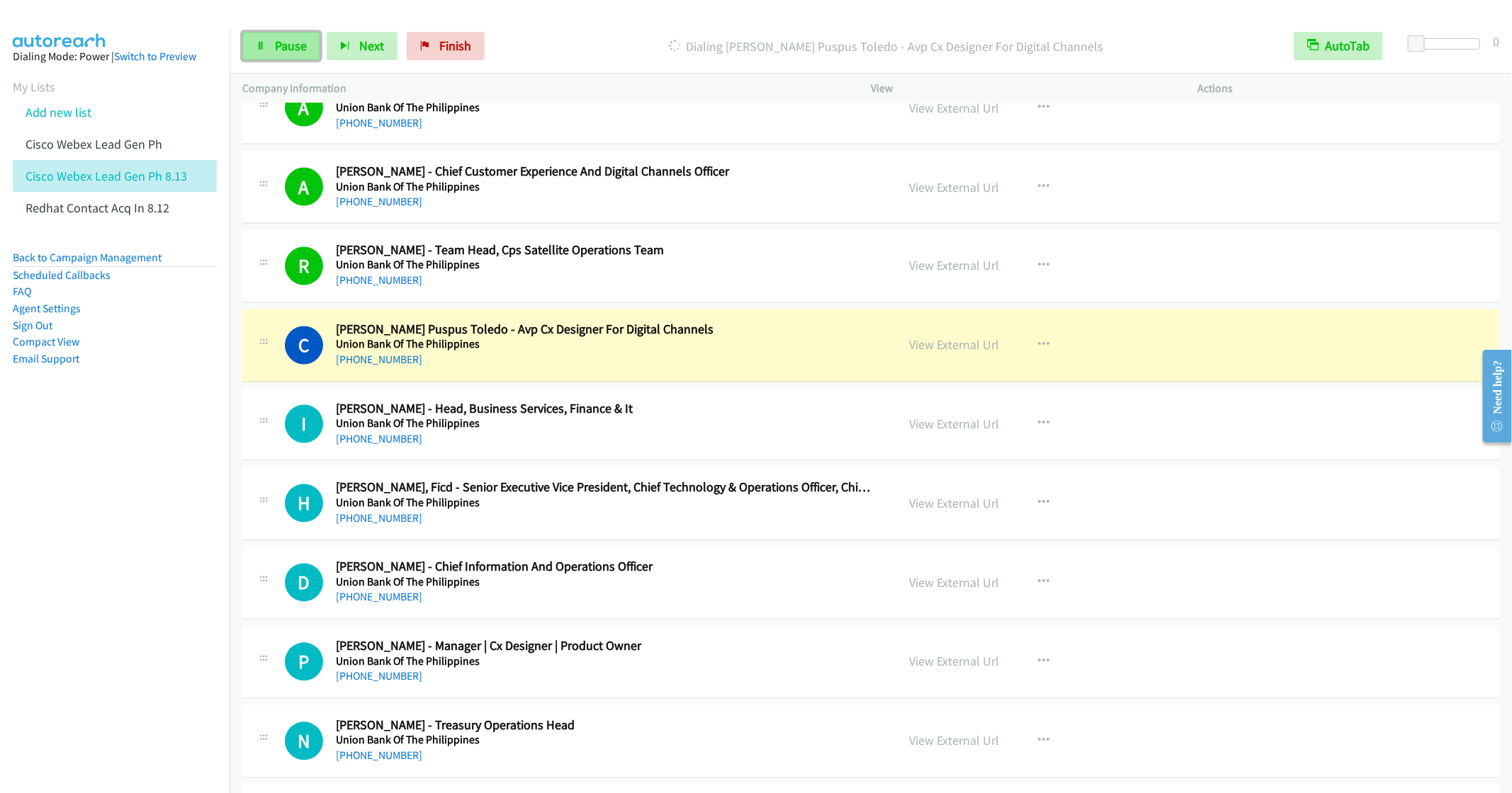
click at [270, 51] on link "Pause" at bounding box center [281, 46] width 77 height 28
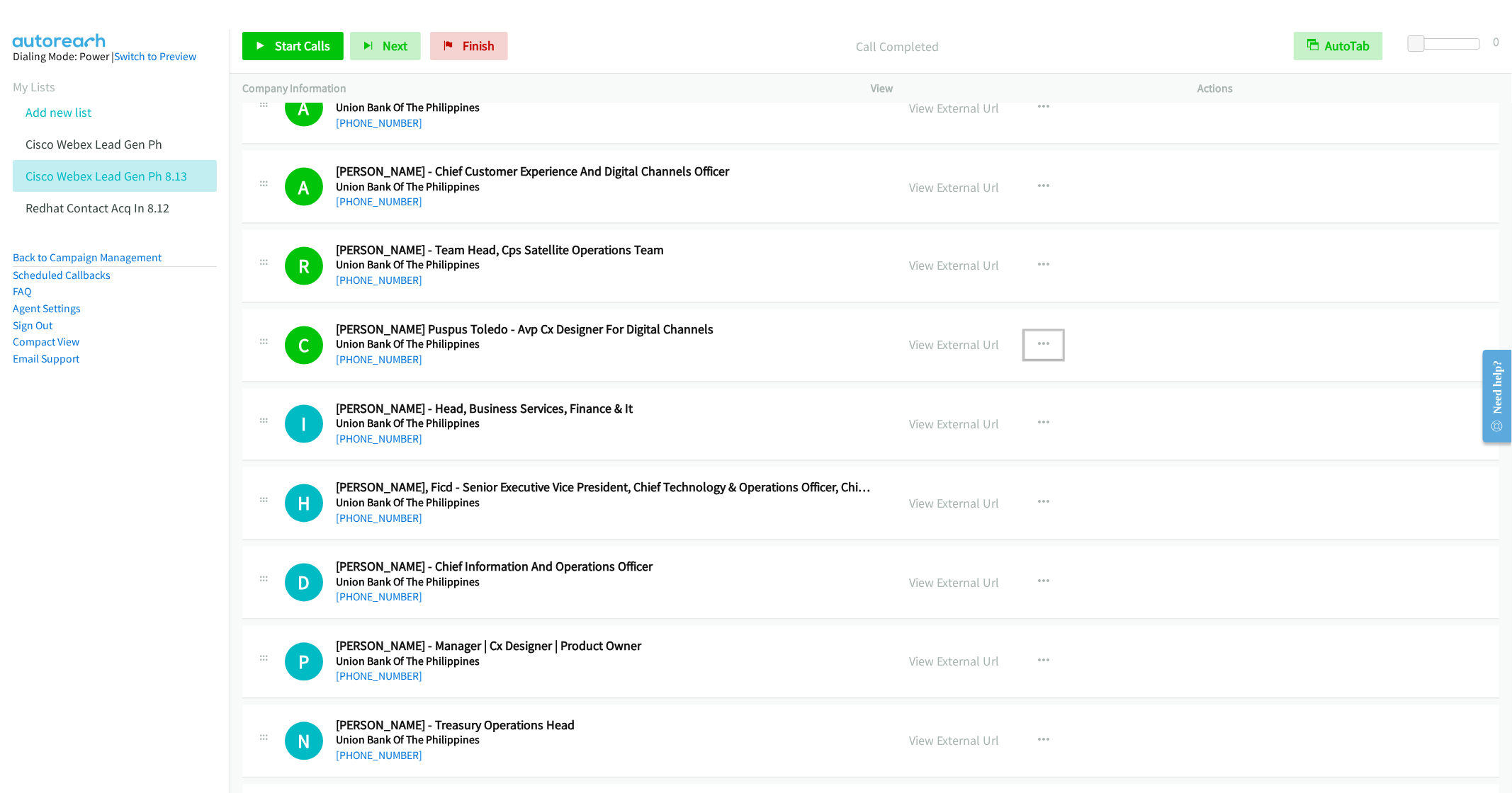
click at [1041, 343] on button "button" at bounding box center [1044, 345] width 38 height 28
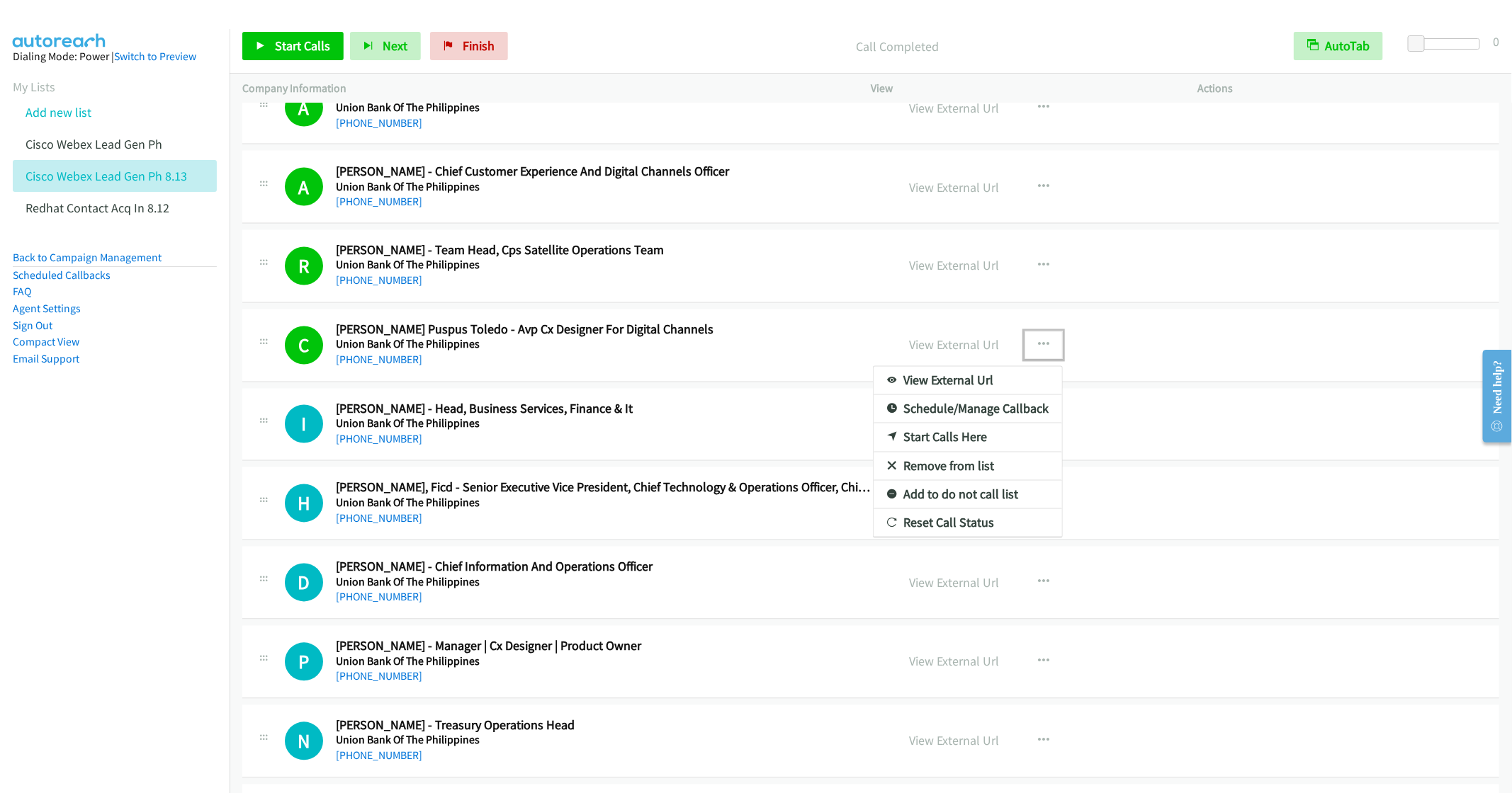
click at [969, 473] on link "Remove from list" at bounding box center [967, 467] width 189 height 28
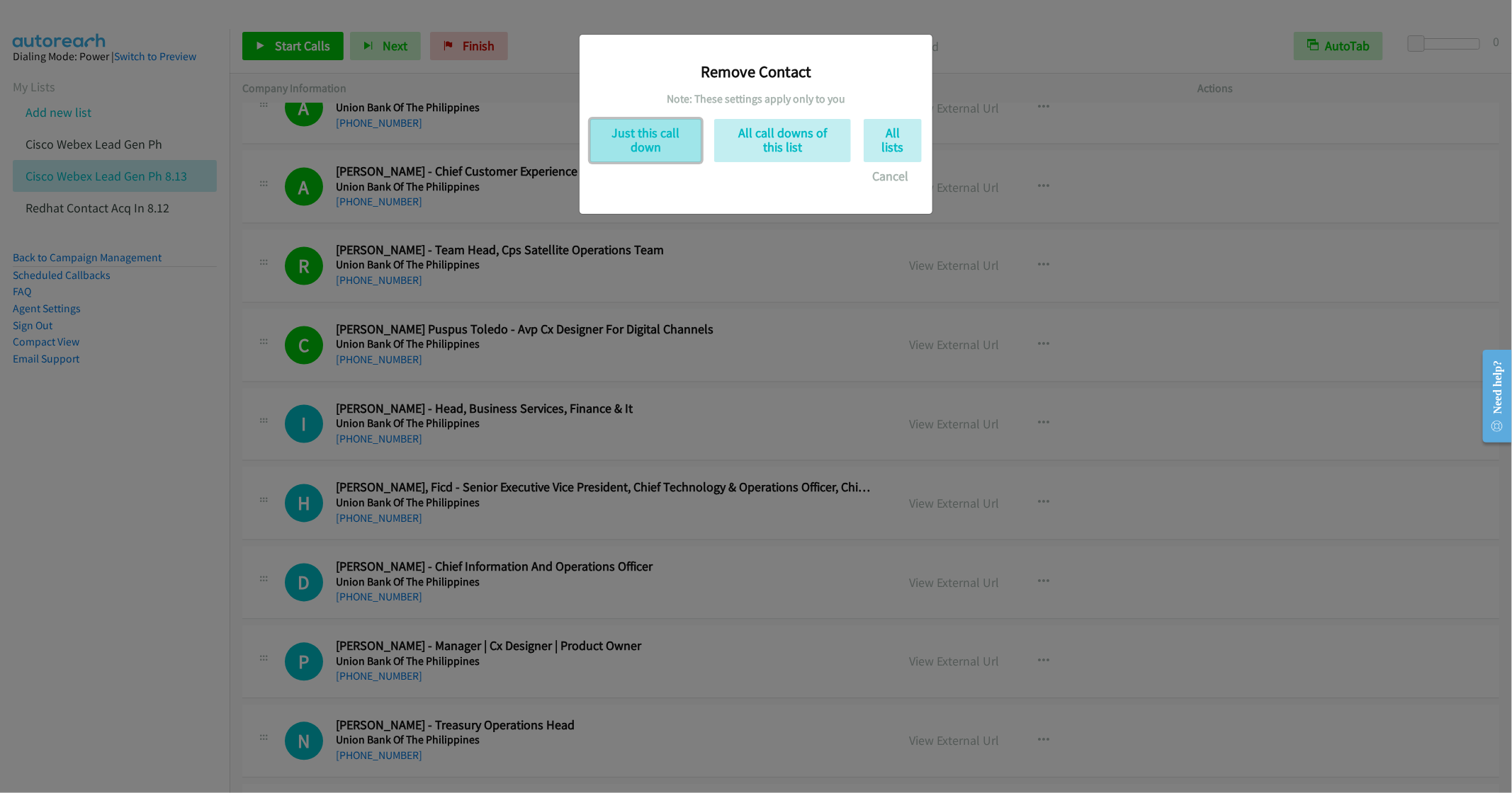
click at [636, 143] on button "Just this call down" at bounding box center [645, 140] width 111 height 43
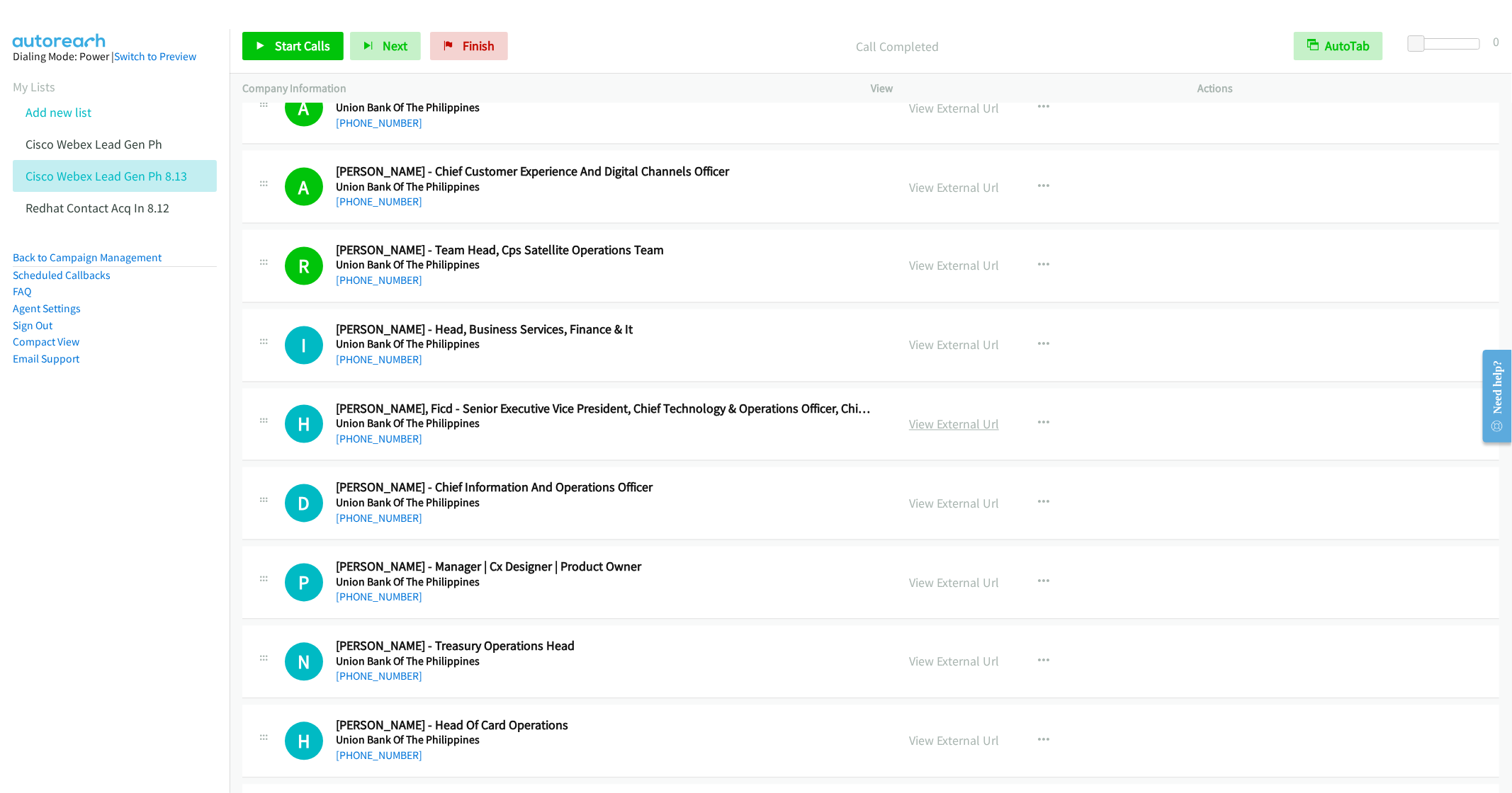
click at [908, 431] on link "View External Url" at bounding box center [953, 424] width 90 height 16
click at [1038, 430] on icon "button" at bounding box center [1043, 424] width 11 height 11
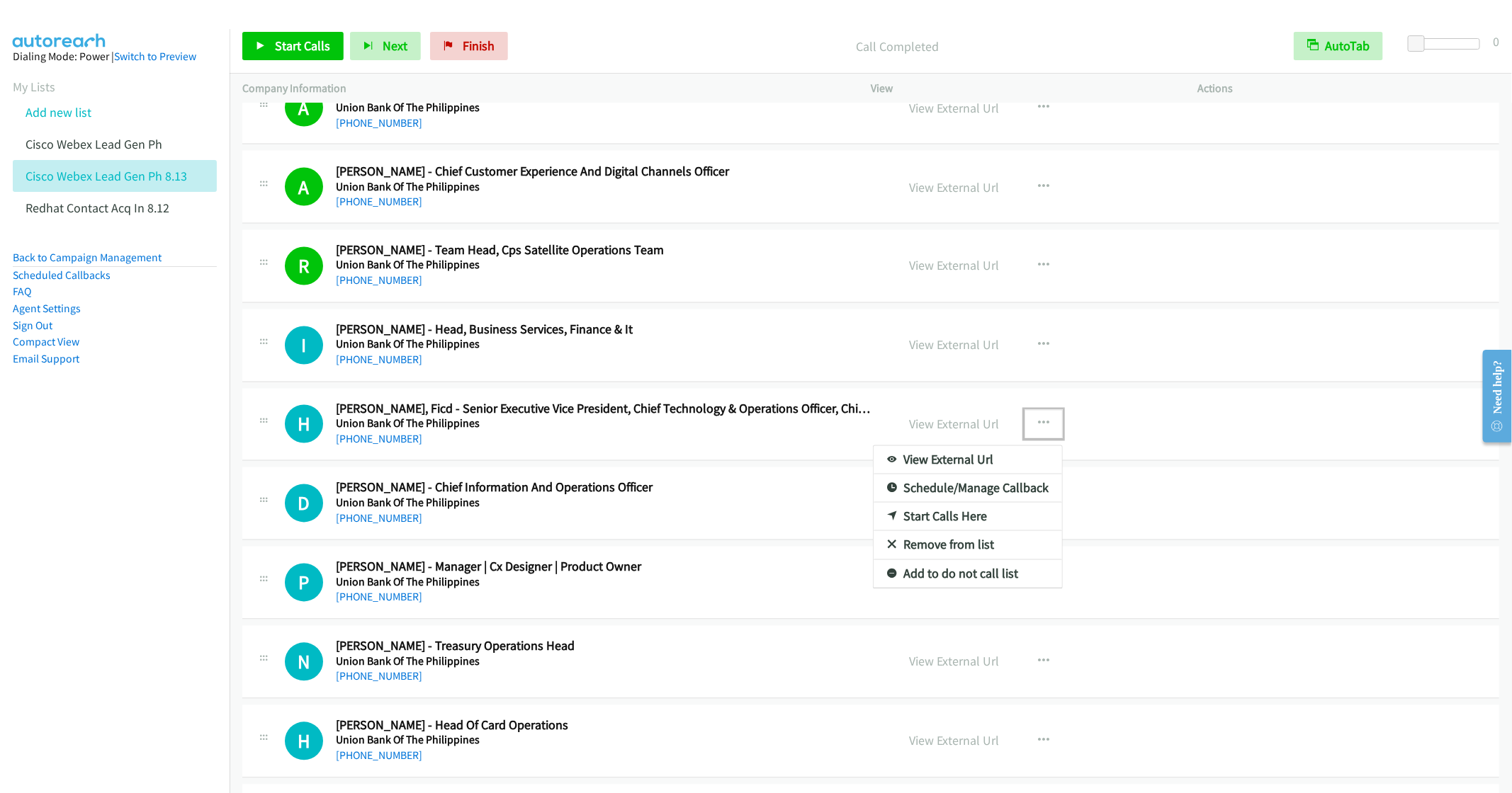
click at [949, 524] on link "Start Calls Here" at bounding box center [967, 517] width 189 height 28
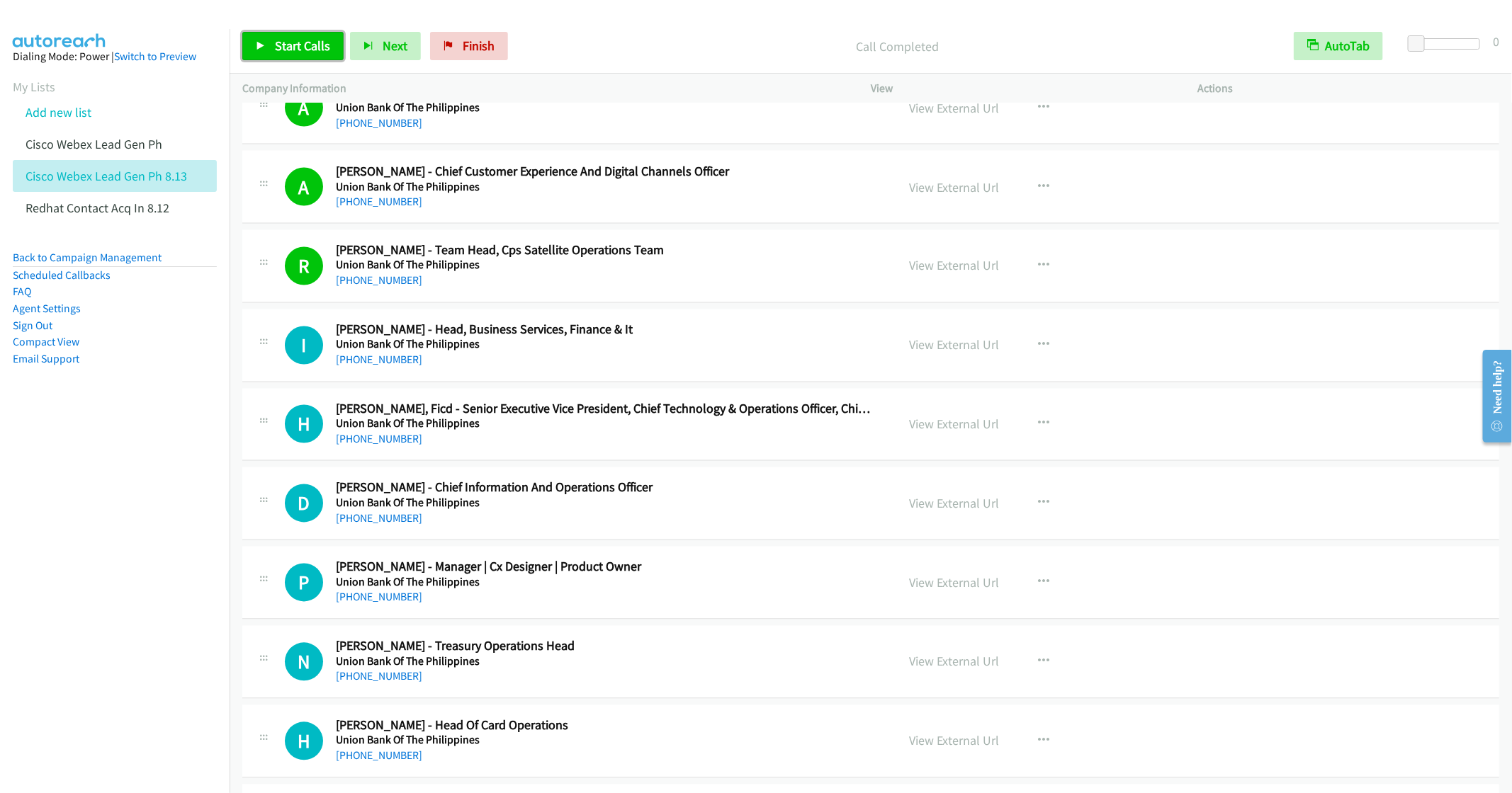
click at [282, 36] on link "Start Calls" at bounding box center [293, 46] width 102 height 28
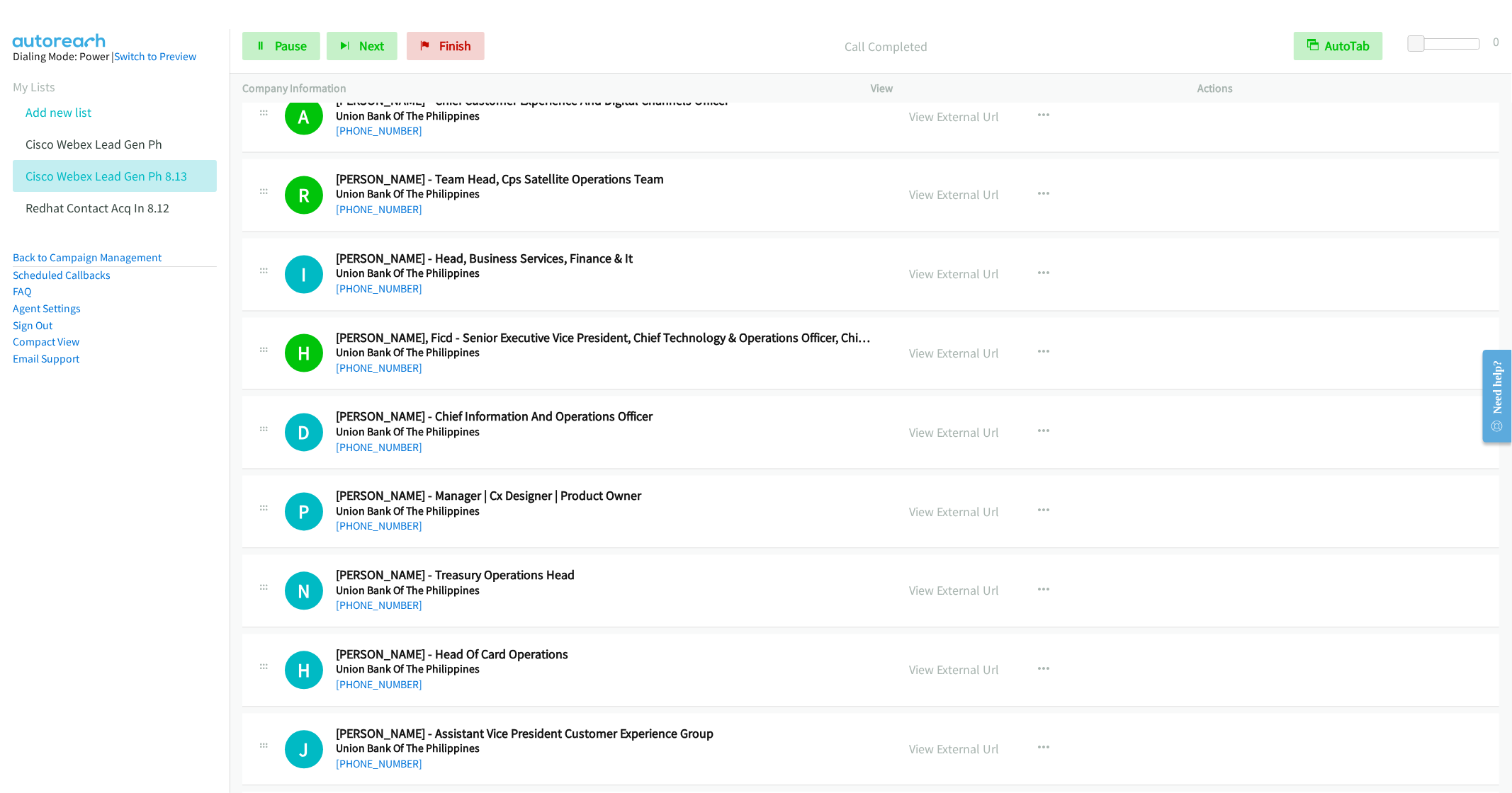
scroll to position [1488, 0]
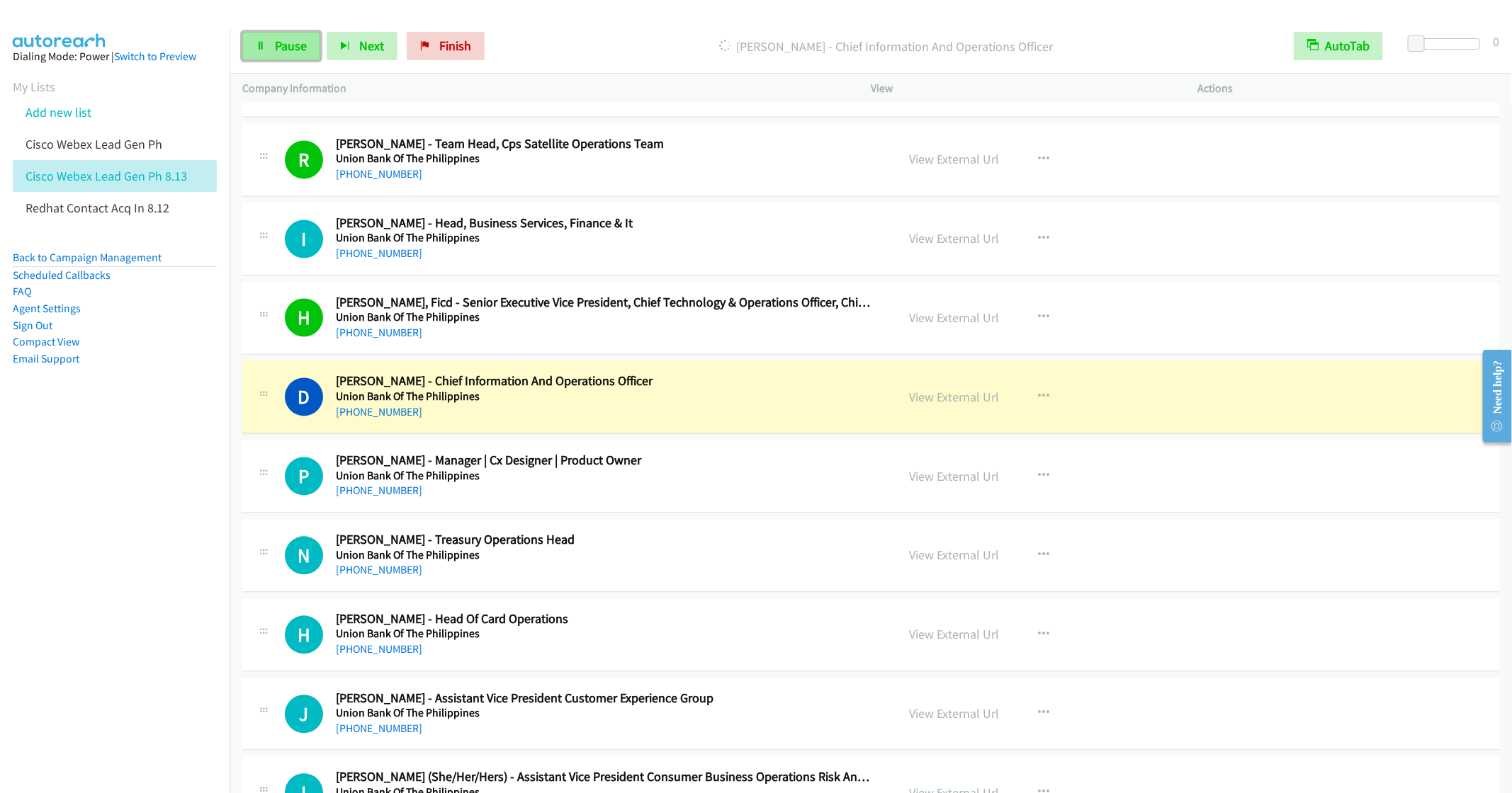
click at [275, 46] on span "Pause" at bounding box center [290, 46] width 32 height 16
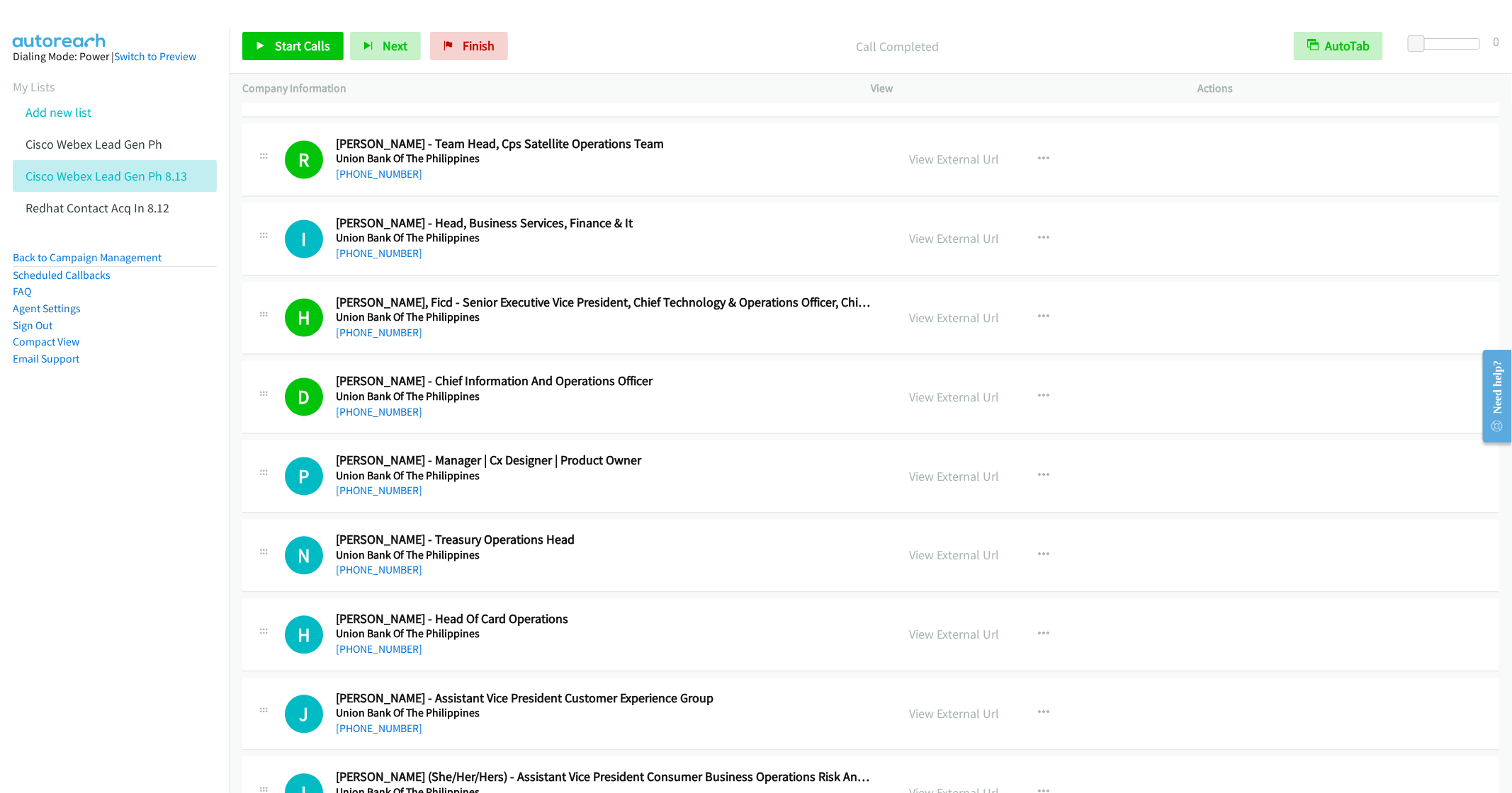
click at [46, 480] on nav "Dialing Mode: Power | Switch to Preview My Lists Add new list Cisco Webex Lead …" at bounding box center [115, 425] width 230 height 793
